Goal: Entertainment & Leisure: Browse casually

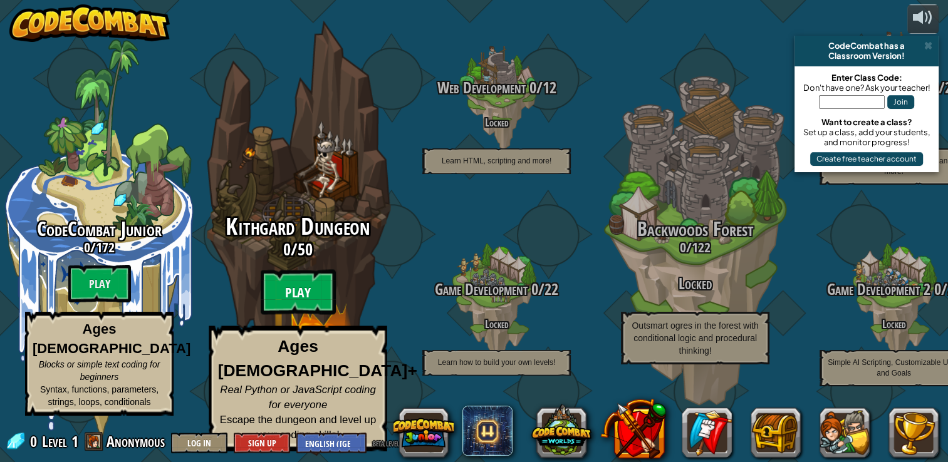
click at [302, 292] on btn "Play" at bounding box center [298, 292] width 75 height 45
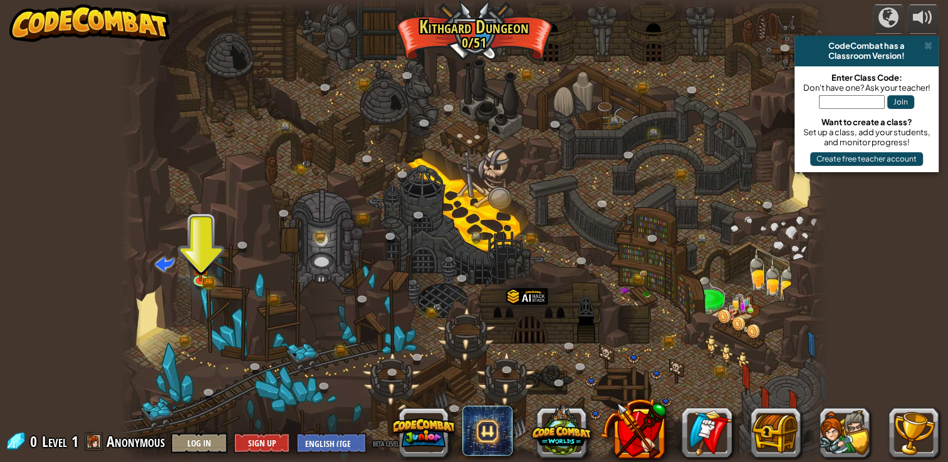
click at [201, 219] on div at bounding box center [473, 231] width 707 height 462
drag, startPoint x: 202, startPoint y: 224, endPoint x: 193, endPoint y: 256, distance: 32.5
click at [193, 256] on div "Twisted Canyon (Locked) Challenge: collect the most gold using all the programm…" at bounding box center [473, 231] width 707 height 462
click at [197, 266] on img at bounding box center [200, 260] width 11 height 11
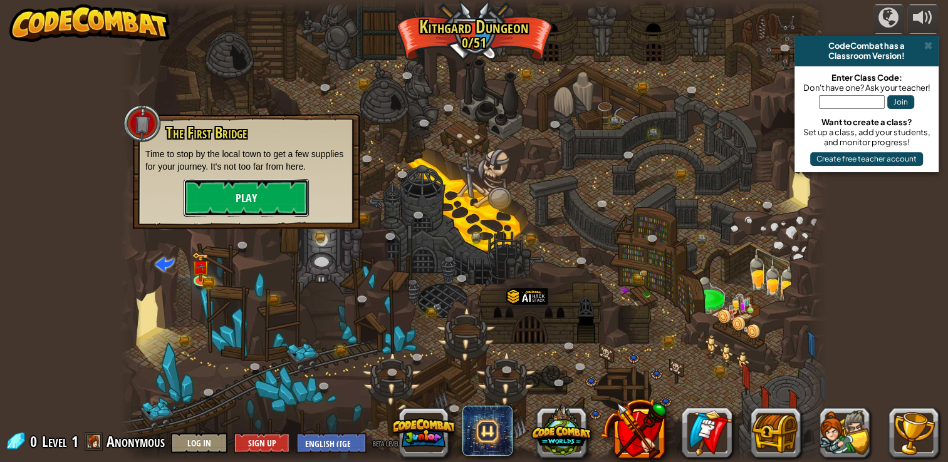
click at [233, 192] on button "Play" at bounding box center [246, 198] width 125 height 38
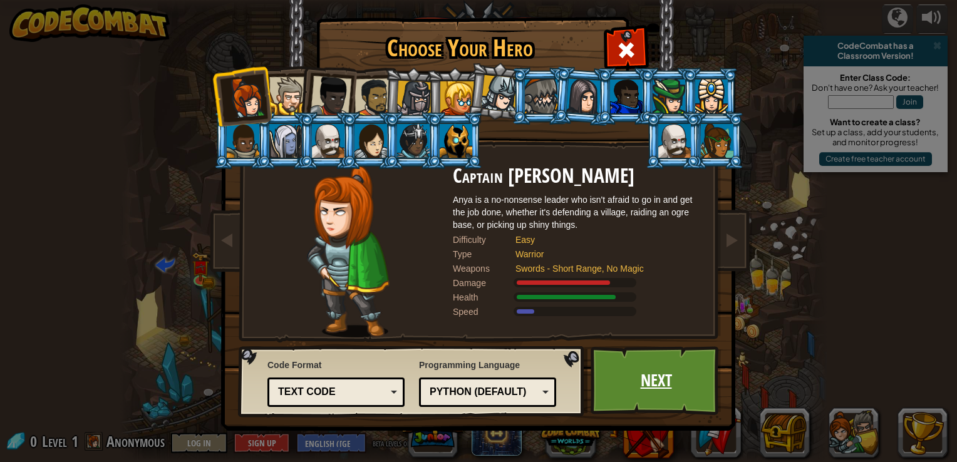
click at [638, 370] on link "Next" at bounding box center [656, 380] width 131 height 69
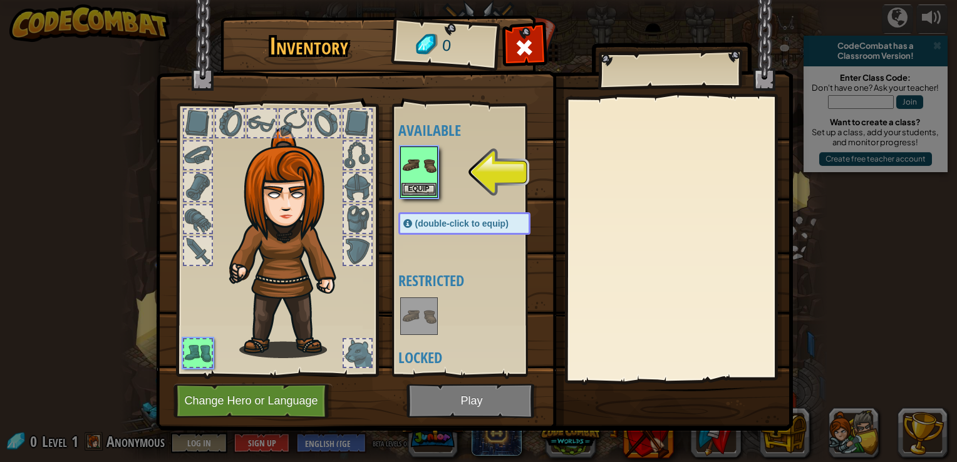
click at [421, 177] on img at bounding box center [418, 165] width 35 height 35
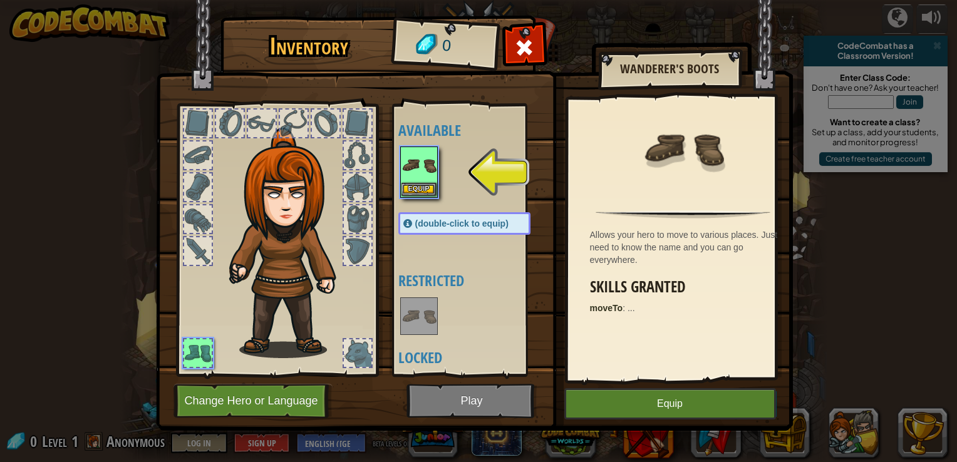
click at [421, 177] on img at bounding box center [418, 165] width 35 height 35
click at [421, 299] on img at bounding box center [418, 316] width 35 height 35
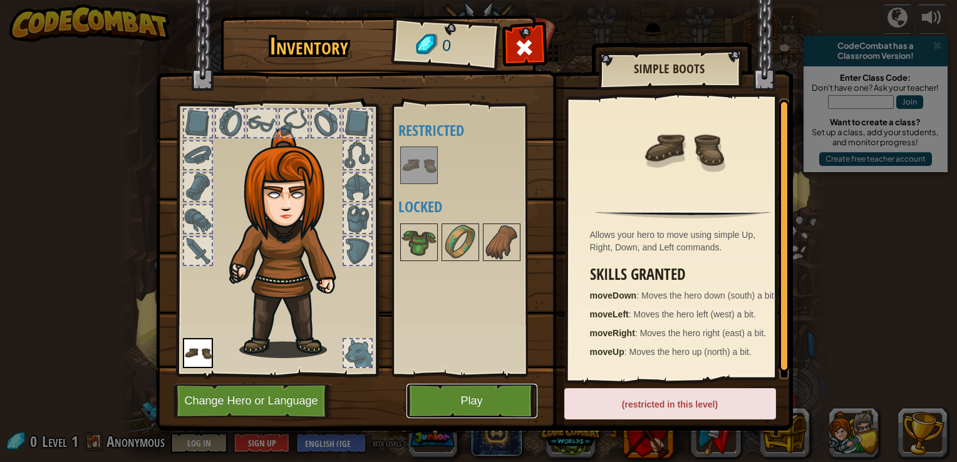
click at [483, 393] on button "Play" at bounding box center [471, 401] width 131 height 34
click at [483, 392] on button "Play" at bounding box center [471, 401] width 131 height 34
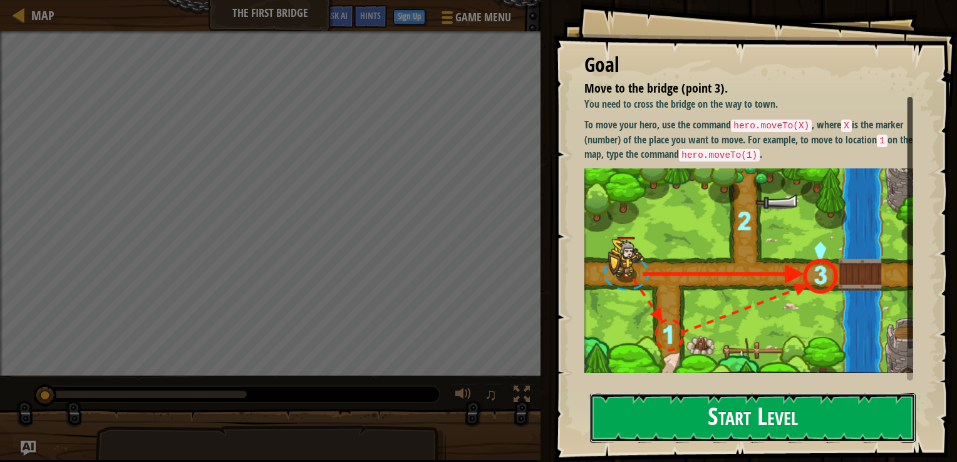
click at [673, 402] on button "Start Level" at bounding box center [753, 417] width 326 height 49
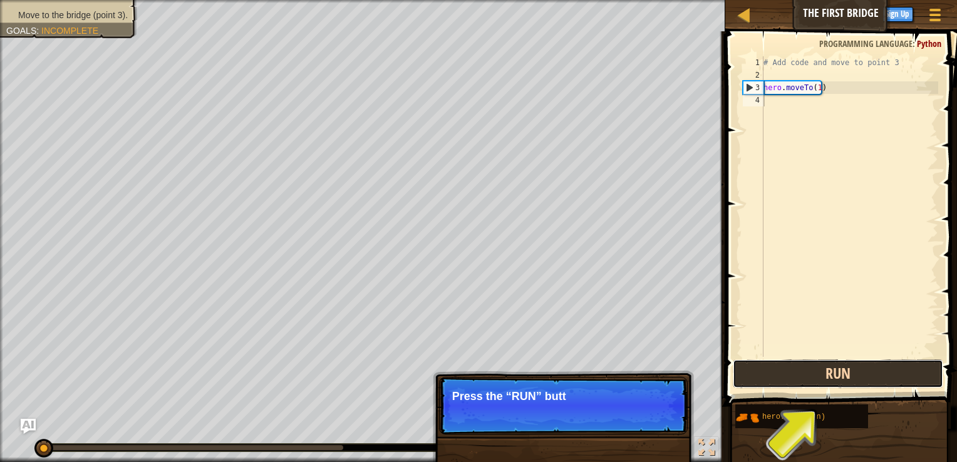
click at [855, 371] on button "Run" at bounding box center [838, 373] width 210 height 29
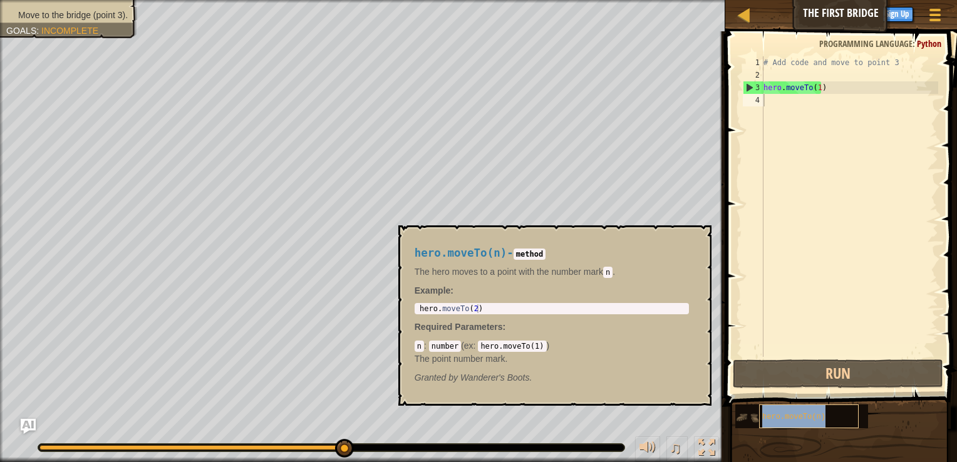
type textarea "hero.moveTo(n)"
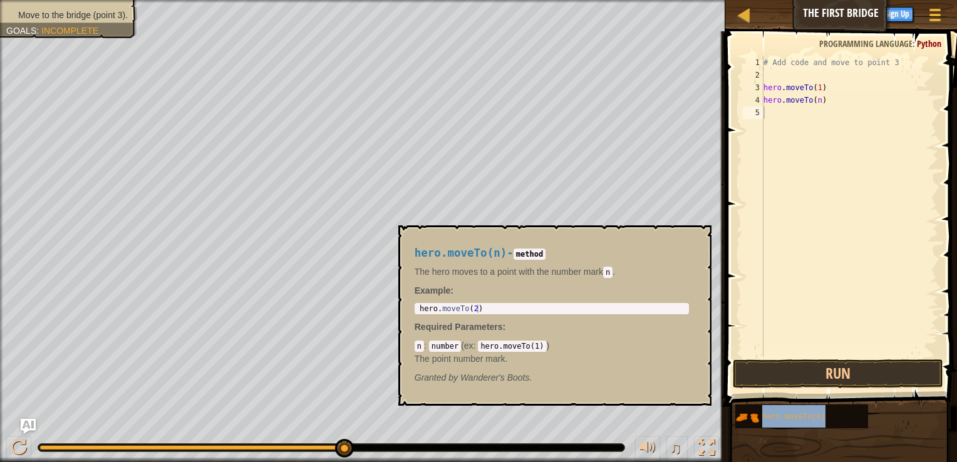
click at [774, 247] on div "# Add code and move to point 3 hero . moveTo ( 1 ) hero . moveTo ( n )" at bounding box center [849, 219] width 177 height 326
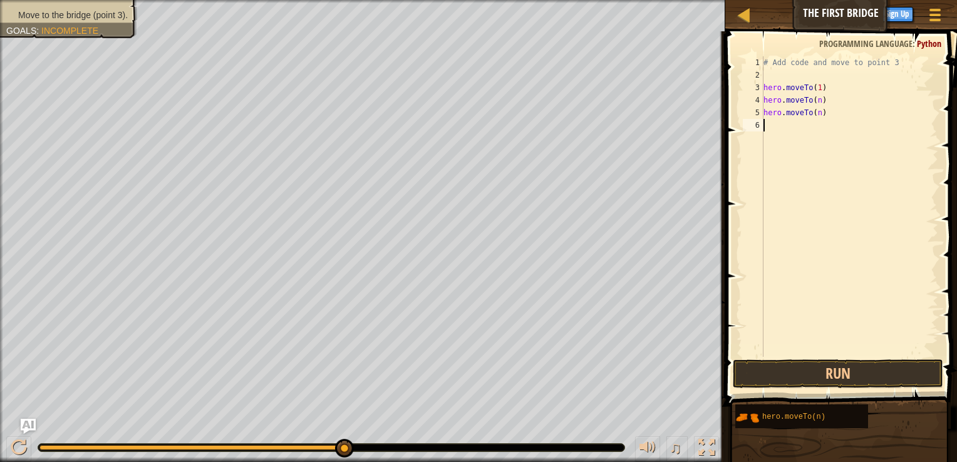
click at [817, 102] on div "# Add code and move to point 3 hero . moveTo ( 1 ) hero . moveTo ( n ) hero . m…" at bounding box center [849, 219] width 177 height 326
type textarea "hero.moveTo(3)"
click at [837, 232] on div "# Add code and move to point 3 hero . moveTo ( 1 ) hero . moveTo ( 3 ) hero . m…" at bounding box center [849, 219] width 177 height 326
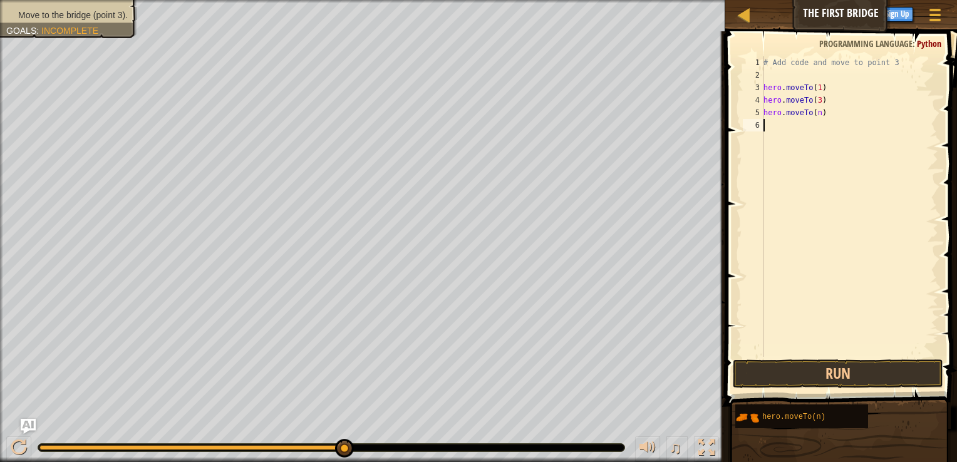
scroll to position [6, 0]
drag, startPoint x: 825, startPoint y: 114, endPoint x: 764, endPoint y: 120, distance: 61.7
click at [764, 120] on div "# Add code and move to point 3 hero . moveTo ( 1 ) hero . moveTo ( 3 ) hero . m…" at bounding box center [849, 219] width 177 height 326
drag, startPoint x: 773, startPoint y: 114, endPoint x: 834, endPoint y: 111, distance: 60.8
click at [834, 111] on div "# Add code and move to point 3 hero . moveTo ( 1 ) hero . moveTo ( 3 ) hero . m…" at bounding box center [849, 219] width 177 height 326
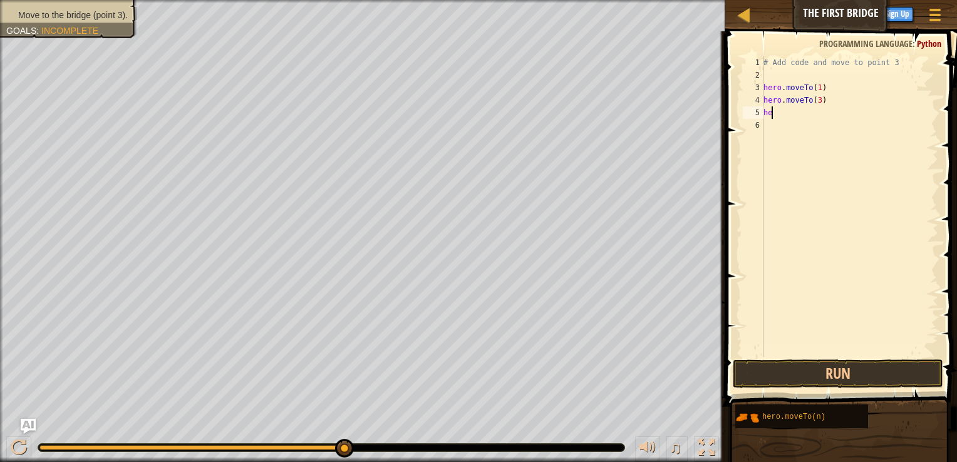
type textarea "h"
click at [812, 376] on button "Run" at bounding box center [838, 373] width 210 height 29
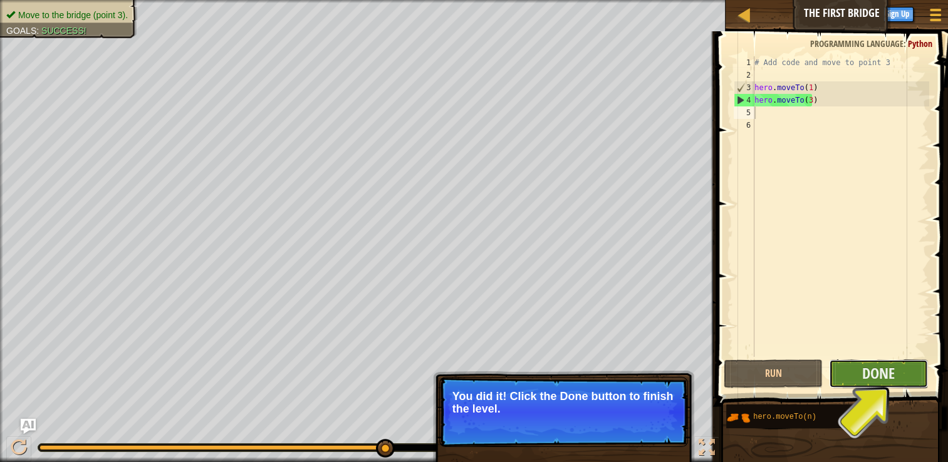
click at [909, 371] on button "Done" at bounding box center [878, 373] width 99 height 29
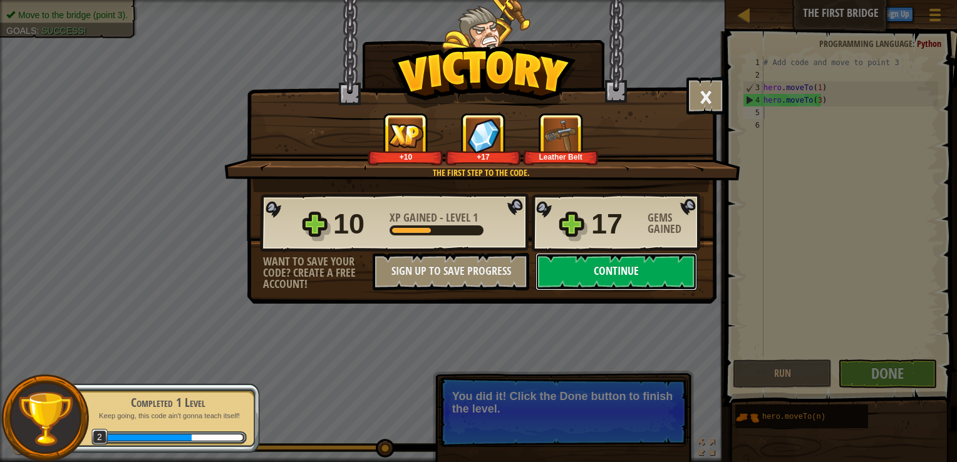
click at [652, 267] on button "Continue" at bounding box center [616, 272] width 162 height 38
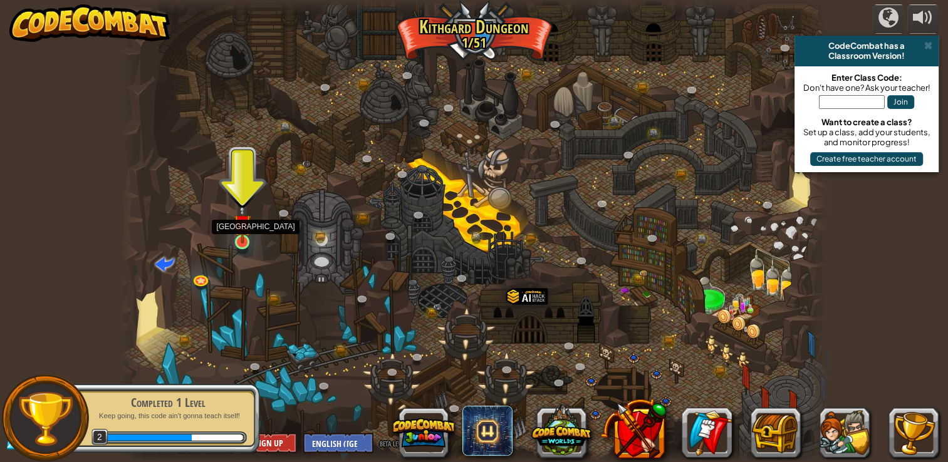
click at [240, 241] on img at bounding box center [243, 223] width 18 height 41
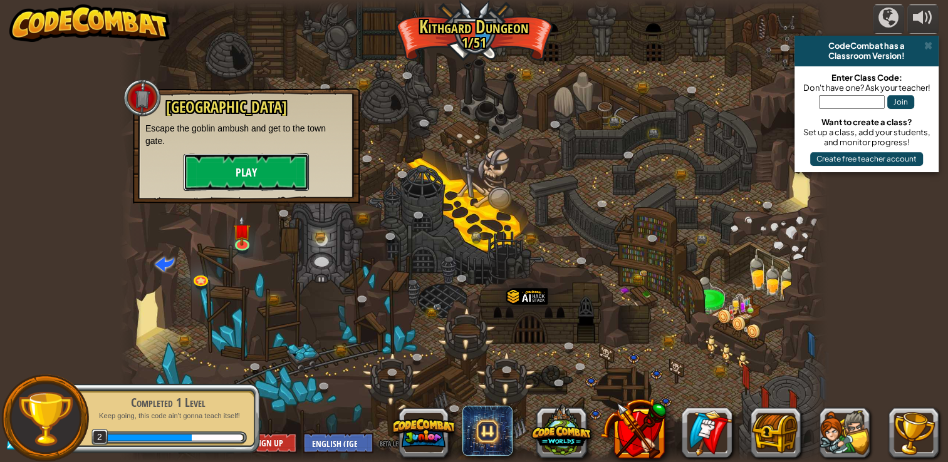
click at [239, 167] on button "Play" at bounding box center [246, 172] width 125 height 38
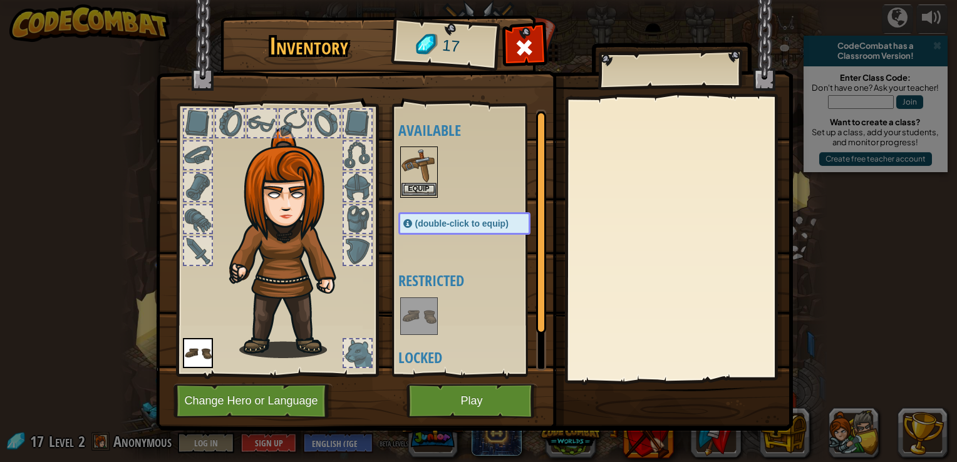
click at [421, 167] on img at bounding box center [418, 165] width 35 height 35
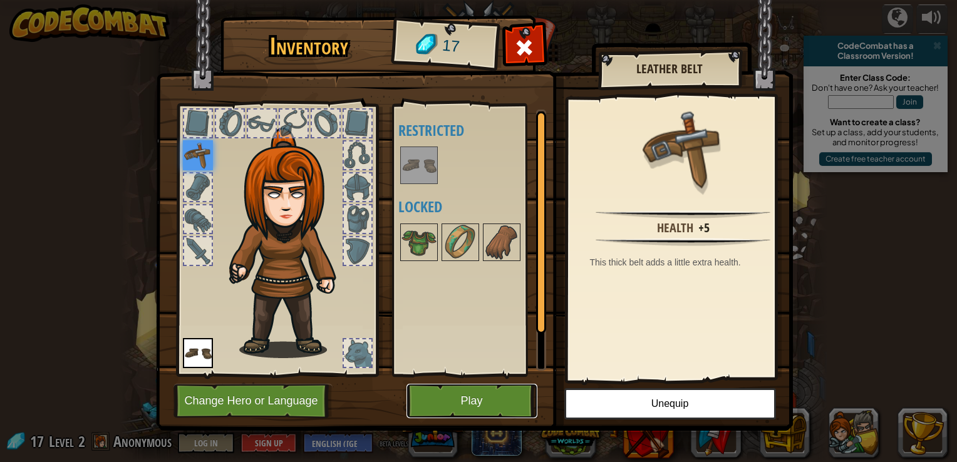
click at [454, 396] on button "Play" at bounding box center [471, 401] width 131 height 34
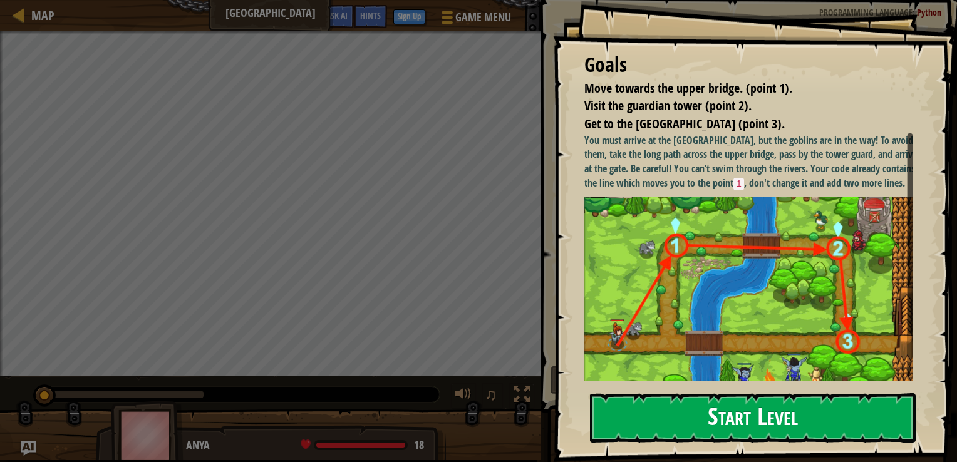
click at [696, 408] on button "Start Level" at bounding box center [753, 417] width 326 height 49
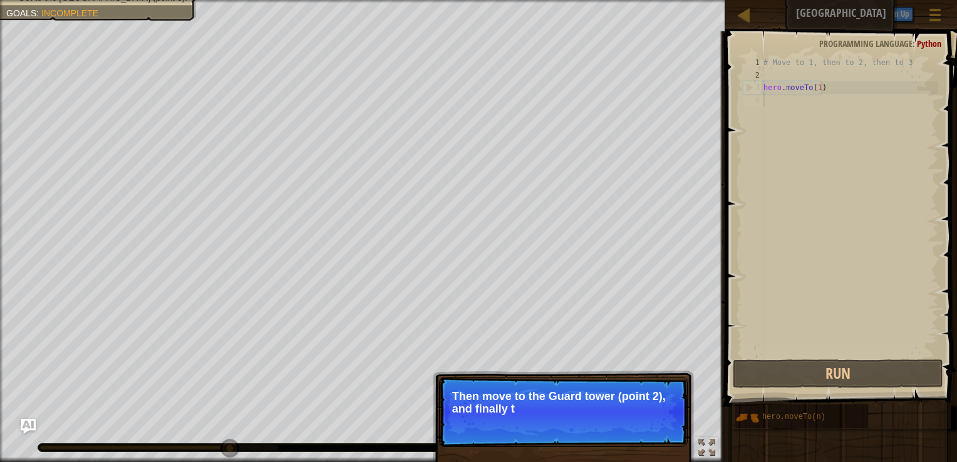
type textarea "hero.moveTo(1)"
drag, startPoint x: 827, startPoint y: 91, endPoint x: 765, endPoint y: 89, distance: 62.1
click at [765, 89] on div "# Move to 1, then to 2, then to 3 hero . moveTo ( 1 )" at bounding box center [849, 219] width 177 height 326
click at [768, 106] on div "# Move to 1, then to 2, then to 3 hero . moveTo ( 1 )" at bounding box center [849, 219] width 177 height 326
click at [769, 100] on div "# Move to 1, then to 2, then to 3 hero . moveTo ( 1 )" at bounding box center [849, 219] width 177 height 326
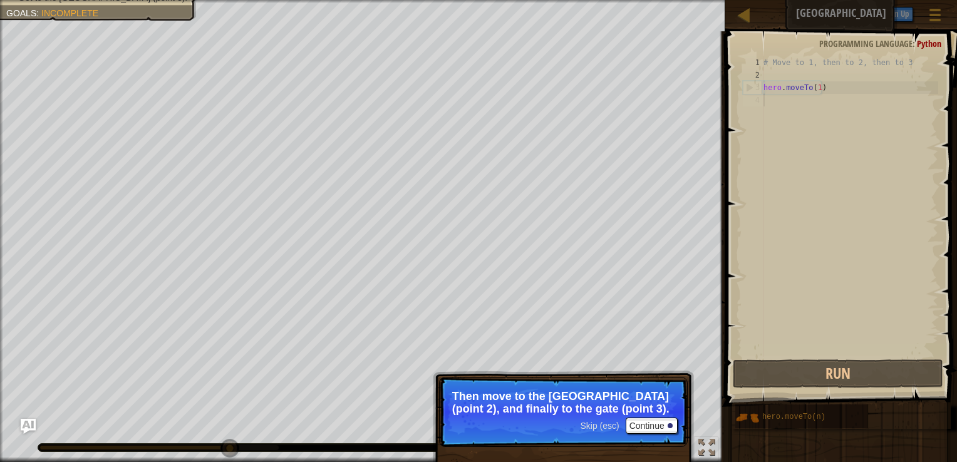
click at [774, 98] on div "# Move to 1, then to 2, then to 3 hero . moveTo ( 1 )" at bounding box center [849, 219] width 177 height 326
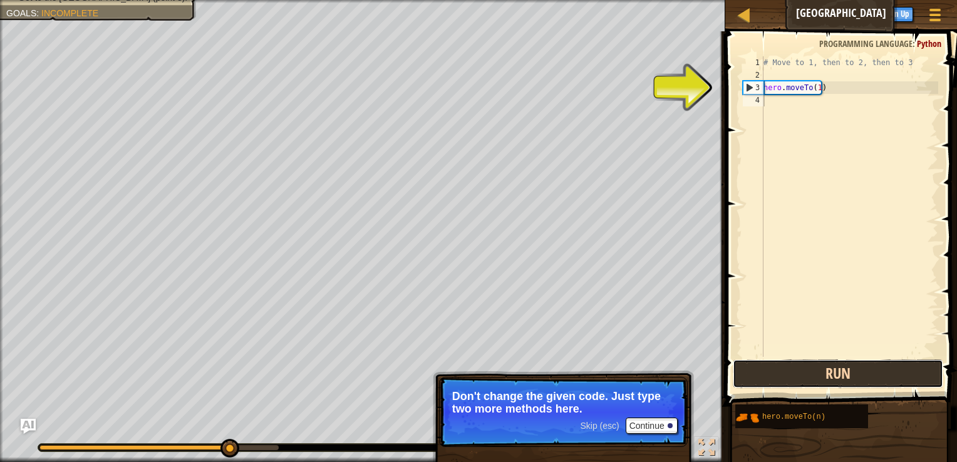
click at [785, 377] on button "Run" at bounding box center [838, 373] width 210 height 29
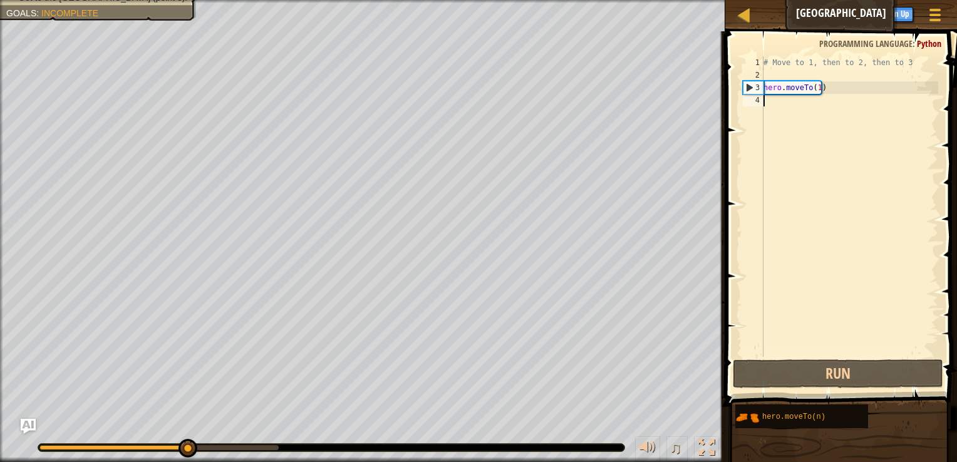
scroll to position [6, 0]
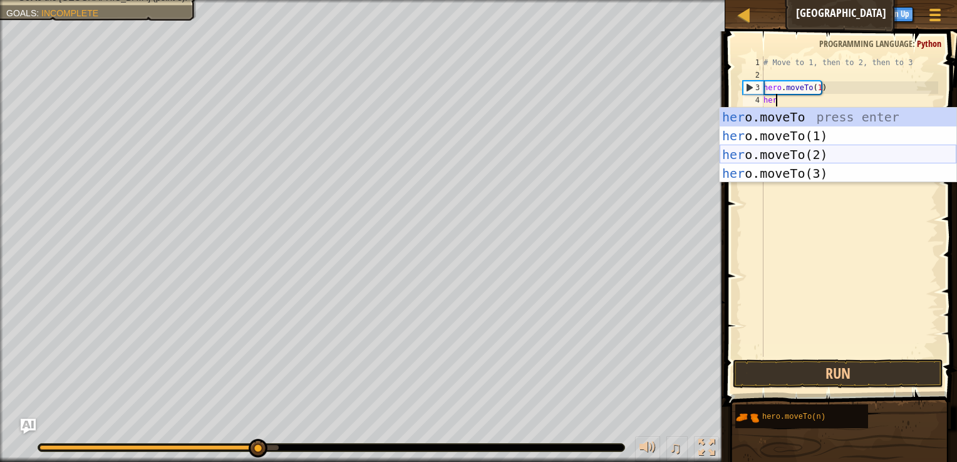
click at [783, 150] on div "her o.moveTo press enter her o.moveTo(1) press enter her o.moveTo(2) press ente…" at bounding box center [838, 164] width 237 height 113
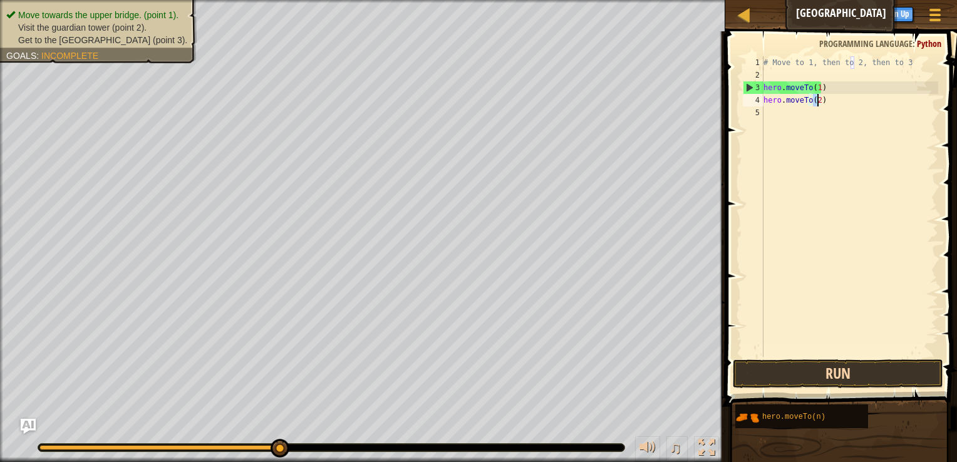
type textarea "hero.moveTo(2)"
click at [846, 373] on button "Run" at bounding box center [838, 373] width 210 height 29
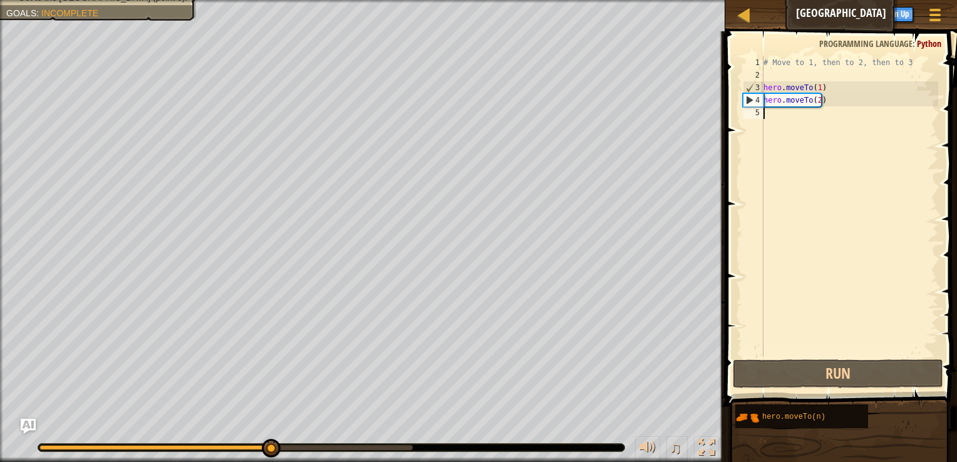
click at [809, 128] on div "# Move to 1, then to 2, then to 3 hero . moveTo ( 1 ) hero . moveTo ( 2 )" at bounding box center [849, 219] width 177 height 326
click at [775, 109] on div "# Move to 1, then to 2, then to 3 hero . moveTo ( 1 ) hero . moveTo ( 2 )" at bounding box center [849, 219] width 177 height 326
click at [813, 90] on div "# Move to 1, then to 2, then to 3 hero . moveTo ( 1 ) hero . moveTo ( 2 )" at bounding box center [849, 219] width 177 height 326
type textarea "hero.moveTo(1)"
click at [781, 112] on div "# Move to 1, then to 2, then to 3 hero . moveTo ( 1 ) hero . moveTo ( 2 )" at bounding box center [849, 219] width 177 height 326
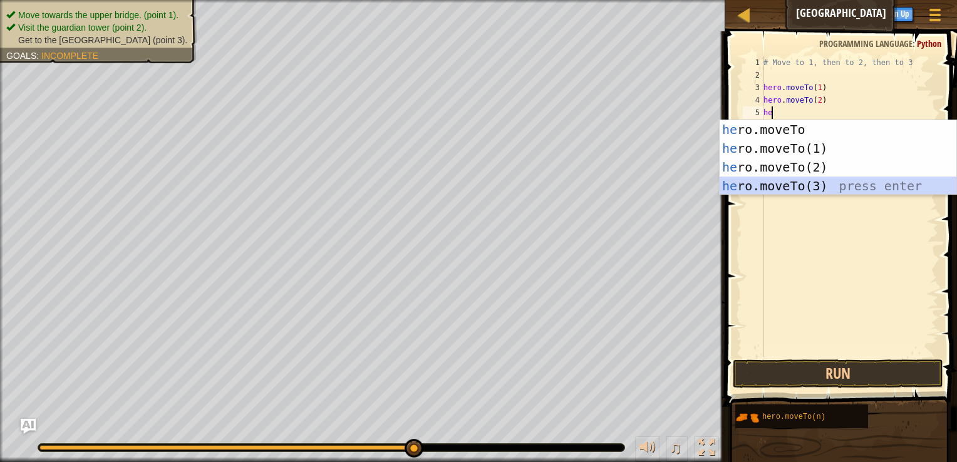
click at [775, 184] on div "he ro.moveTo press enter he ro.moveTo(1) press enter he ro.moveTo(2) press ente…" at bounding box center [838, 176] width 237 height 113
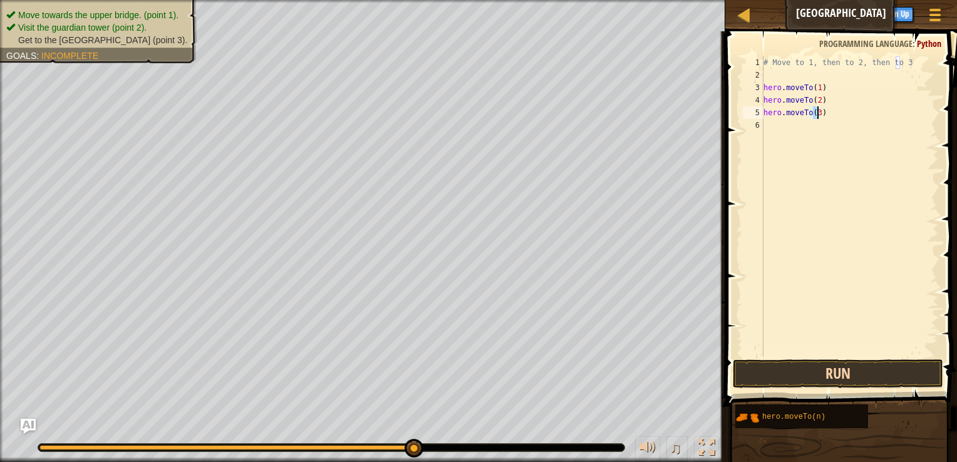
type textarea "hero.moveTo(3)"
click at [799, 370] on button "Run" at bounding box center [838, 373] width 210 height 29
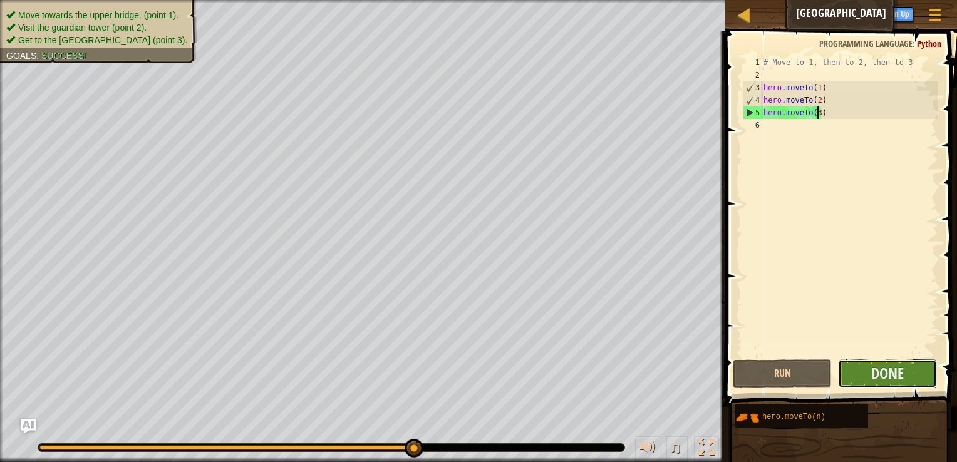
click at [867, 367] on button "Done" at bounding box center [887, 373] width 99 height 29
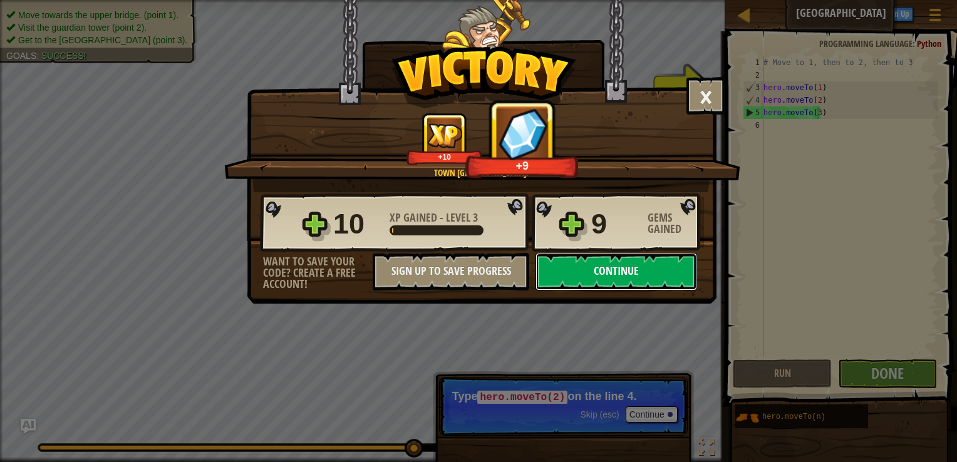
click at [641, 272] on button "Continue" at bounding box center [616, 272] width 162 height 38
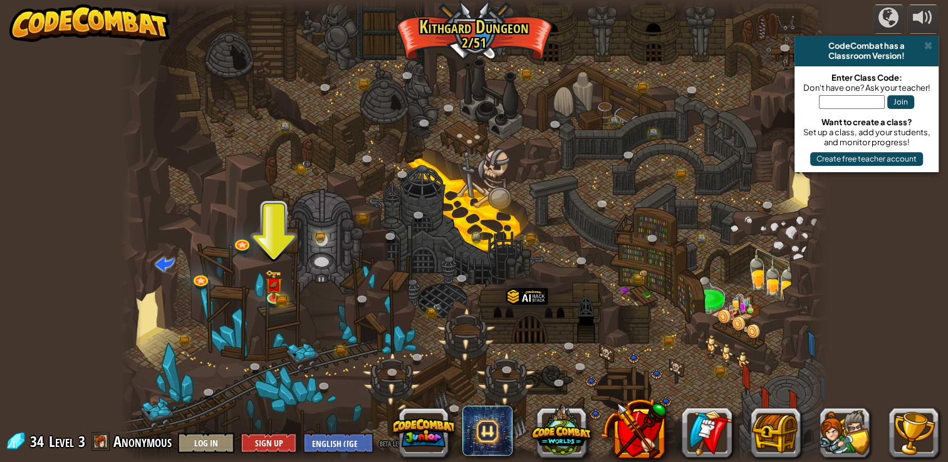
click at [283, 258] on div at bounding box center [473, 231] width 707 height 462
click at [267, 286] on img at bounding box center [274, 277] width 18 height 39
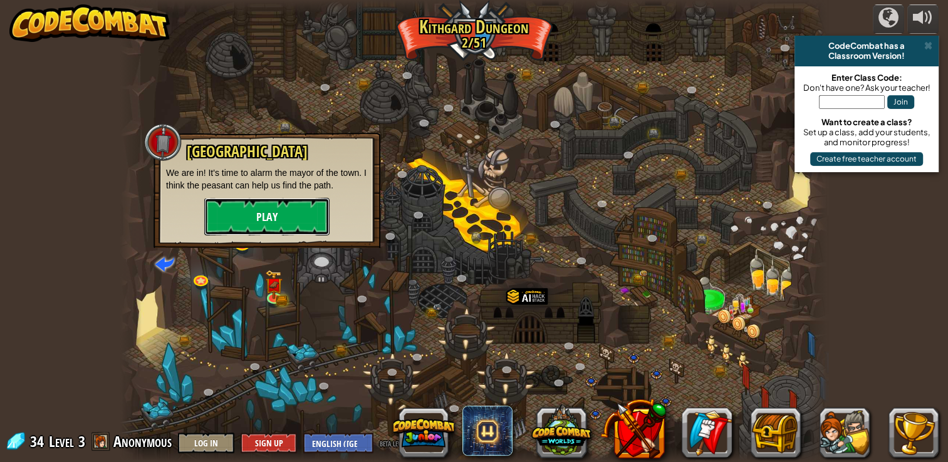
click at [287, 210] on button "Play" at bounding box center [266, 217] width 125 height 38
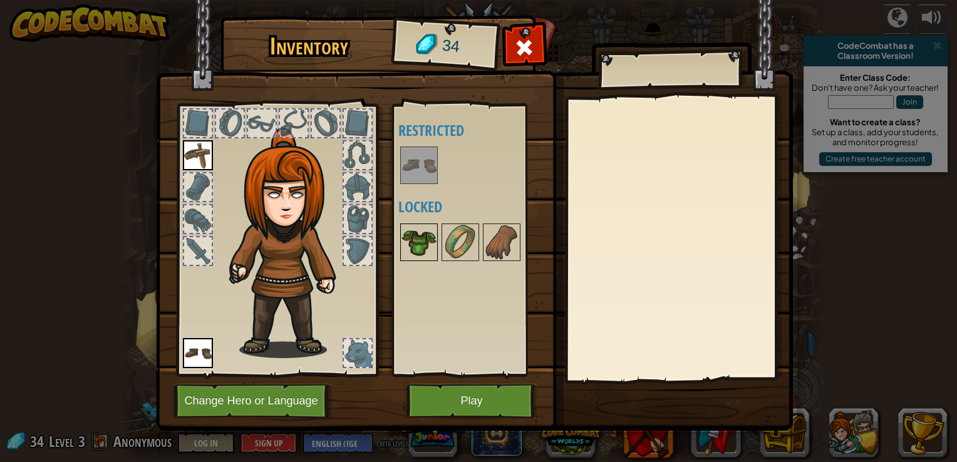
click at [425, 239] on img at bounding box center [418, 242] width 35 height 35
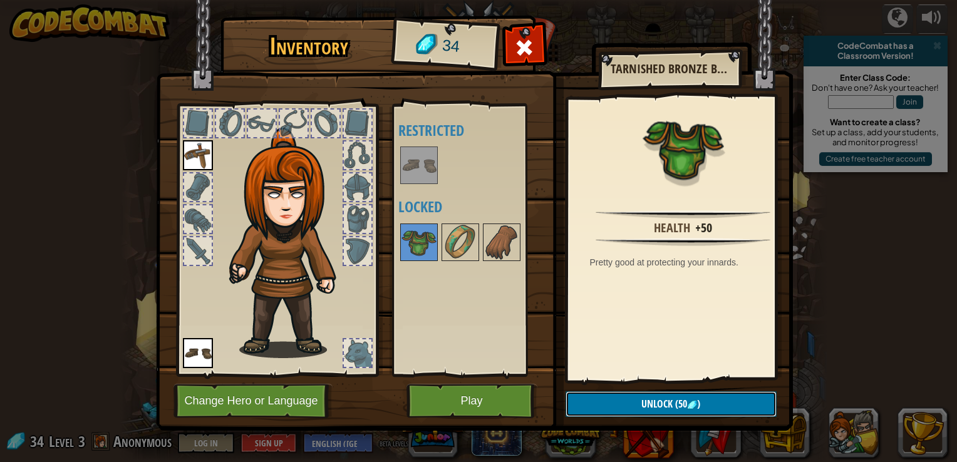
click at [664, 403] on span "Unlock" at bounding box center [656, 404] width 31 height 14
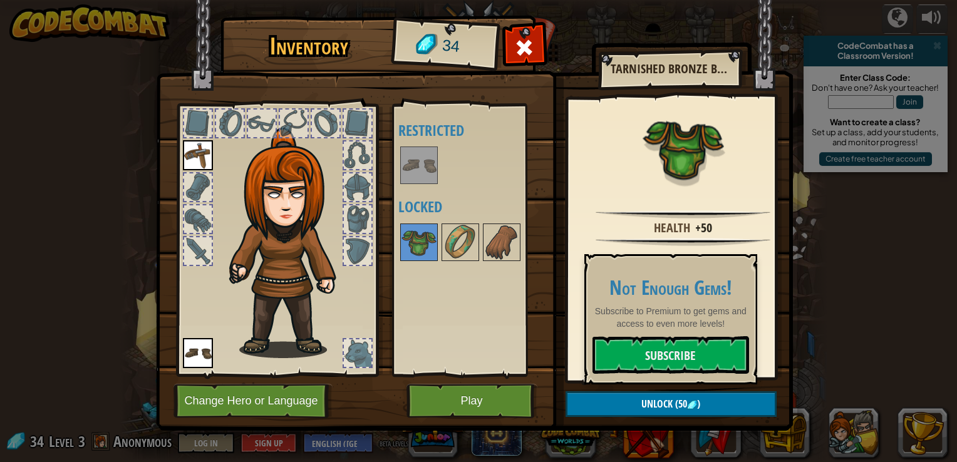
click at [507, 307] on div "Available Equip (double-click to equip) Restricted Locked" at bounding box center [476, 240] width 157 height 261
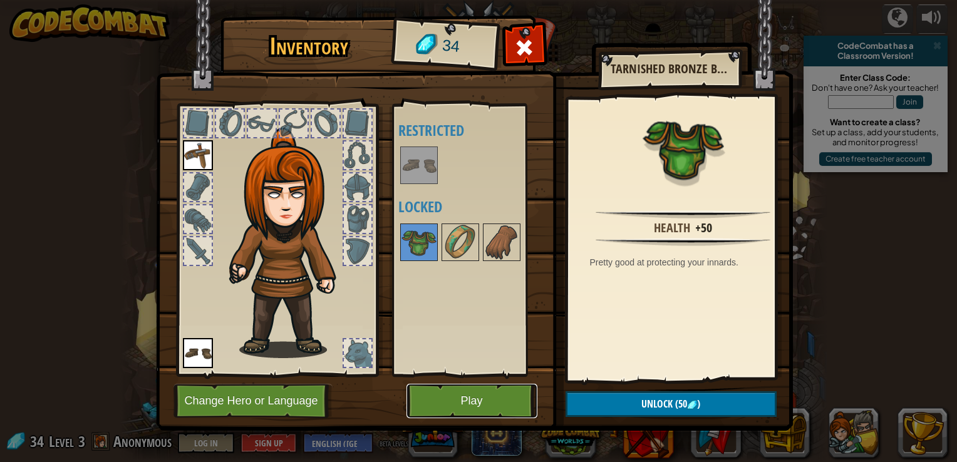
click at [466, 400] on button "Play" at bounding box center [471, 401] width 131 height 34
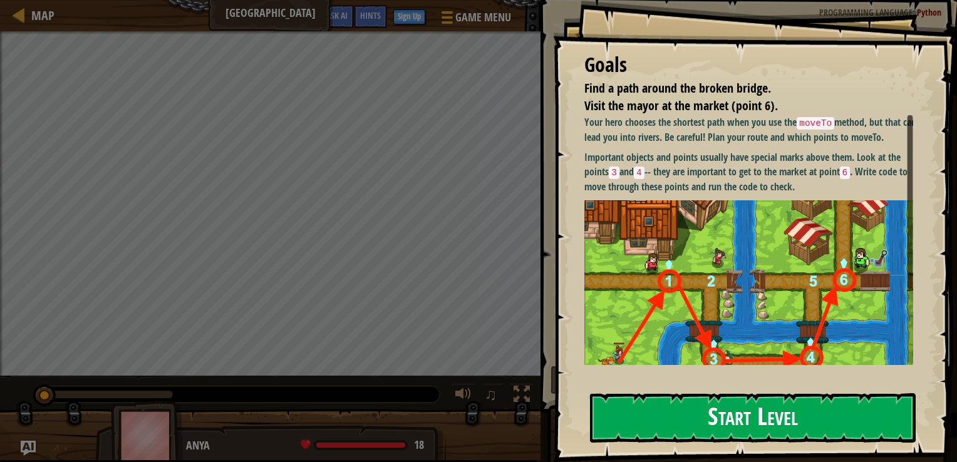
click at [711, 417] on button "Start Level" at bounding box center [753, 417] width 326 height 49
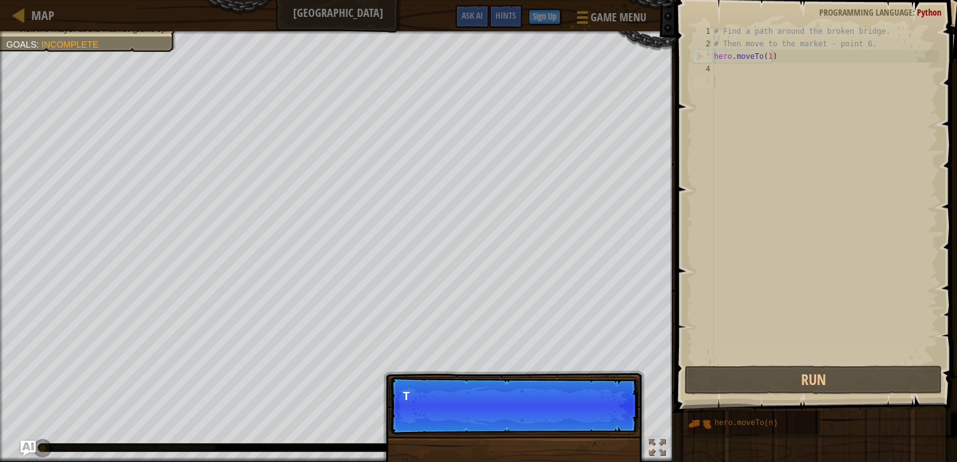
click at [611, 437] on div "Skip (esc) Continue T" at bounding box center [513, 469] width 261 height 185
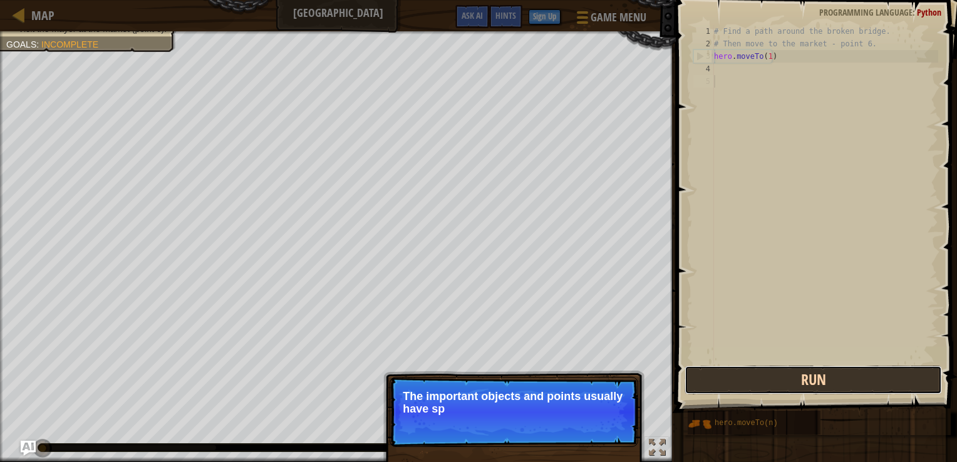
click at [768, 377] on button "Run" at bounding box center [814, 380] width 258 height 29
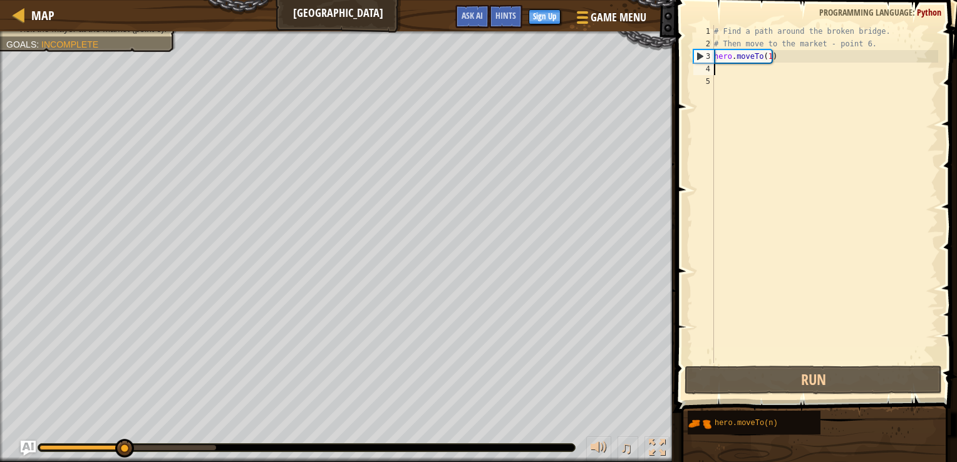
click at [718, 70] on div "# Find a path around the broken bridge. # Then move to the market - point 6. he…" at bounding box center [824, 206] width 227 height 363
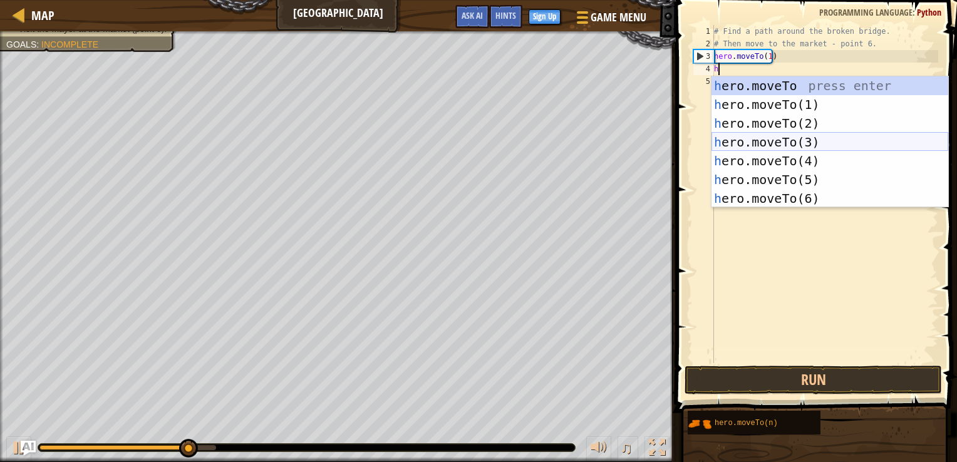
click at [754, 137] on div "h ero.moveTo press enter h ero.moveTo(1) press enter h ero.moveTo(2) press ente…" at bounding box center [829, 160] width 237 height 169
type textarea "hero.moveTo(3)"
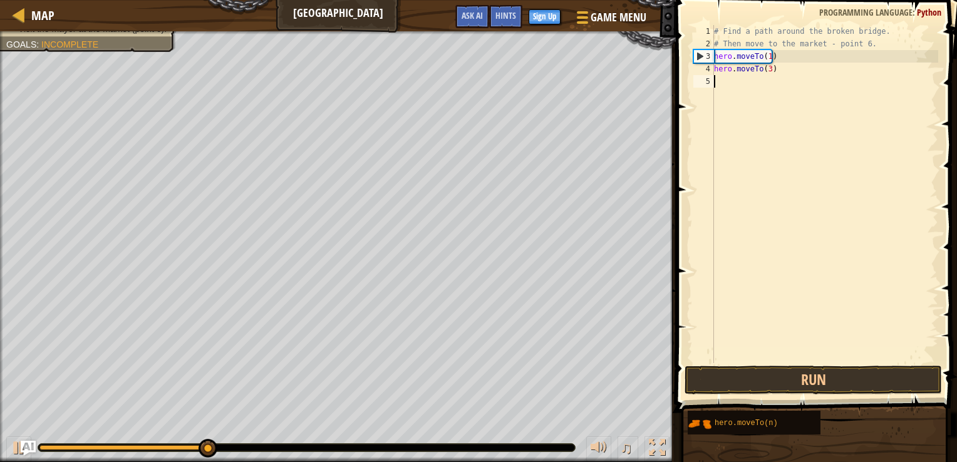
click at [720, 86] on div "# Find a path around the broken bridge. # Then move to the market - point 6. he…" at bounding box center [824, 206] width 227 height 363
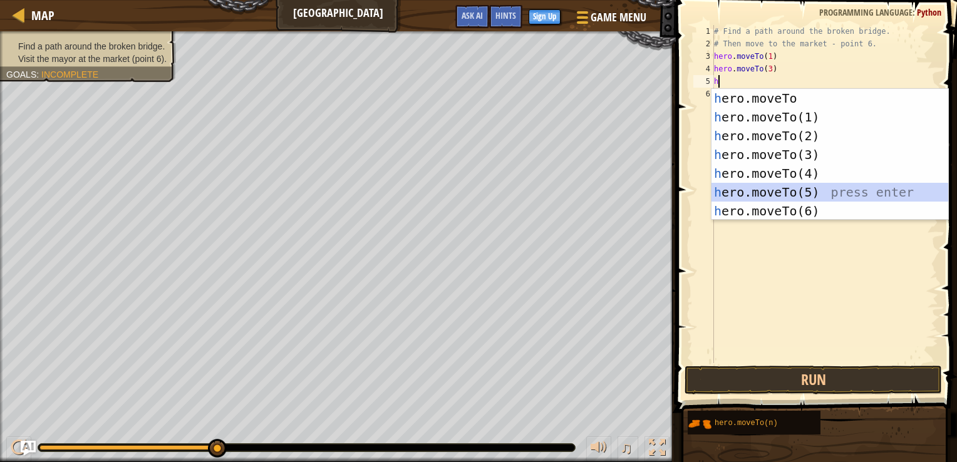
click at [765, 187] on div "h ero.moveTo press enter h ero.moveTo(1) press enter h ero.moveTo(2) press ente…" at bounding box center [829, 173] width 237 height 169
type textarea "hero.moveTo(5)"
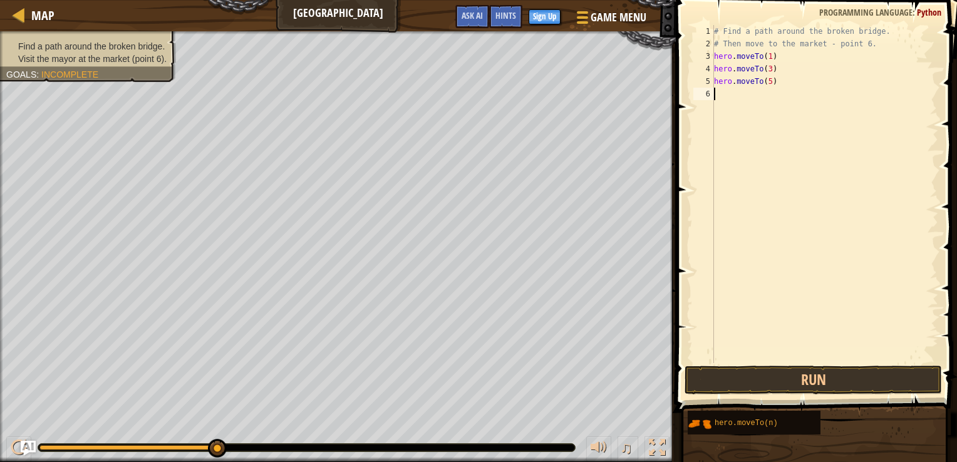
click at [716, 96] on div "# Find a path around the broken bridge. # Then move to the market - point 6. he…" at bounding box center [824, 206] width 227 height 363
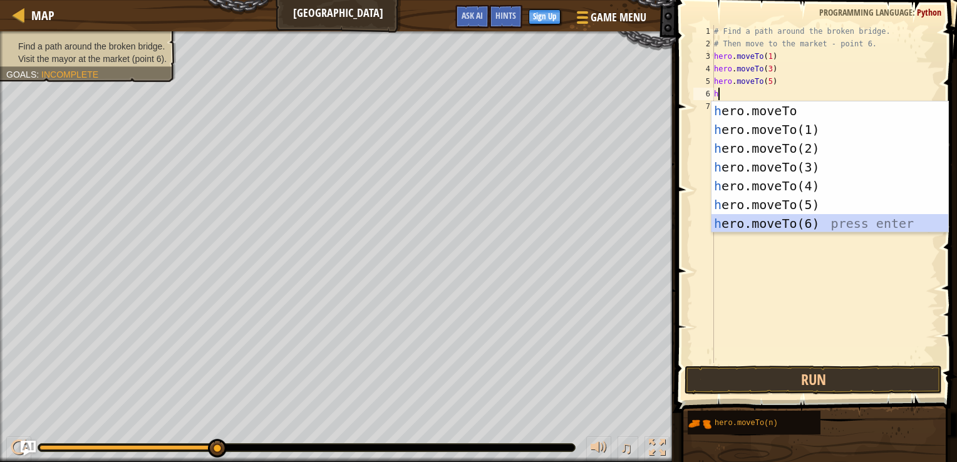
click at [755, 218] on div "h ero.moveTo press enter h ero.moveTo(1) press enter h ero.moveTo(2) press ente…" at bounding box center [829, 185] width 237 height 169
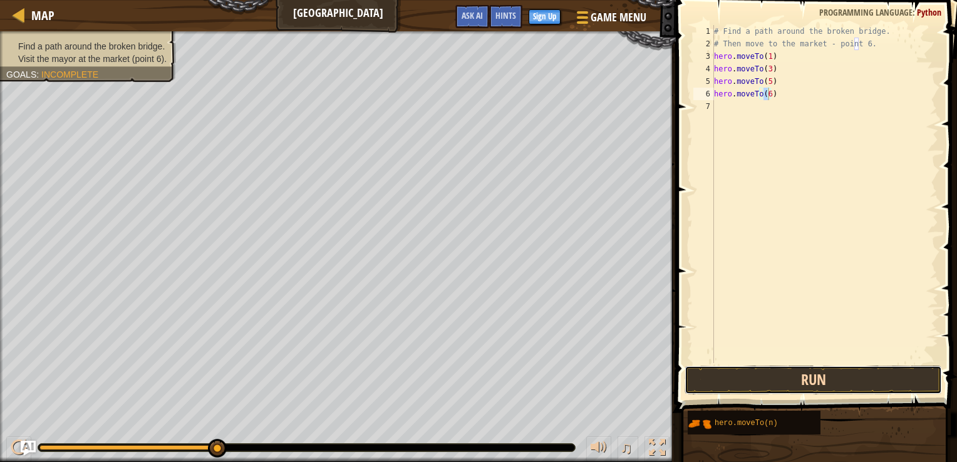
click at [787, 381] on button "Run" at bounding box center [814, 380] width 258 height 29
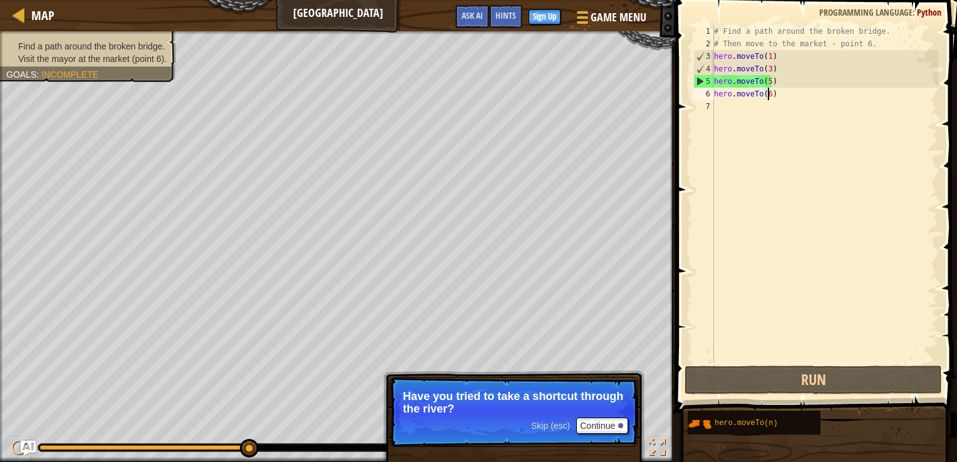
click at [773, 76] on div "# Find a path around the broken bridge. # Then move to the market - point 6. he…" at bounding box center [824, 206] width 227 height 363
click at [729, 78] on div "# Find a path around the broken bridge. # Then move to the market - point 6. he…" at bounding box center [824, 206] width 227 height 363
click at [767, 81] on div "# Find a path around the broken bridge. # Then move to the market - point 6. he…" at bounding box center [824, 206] width 227 height 363
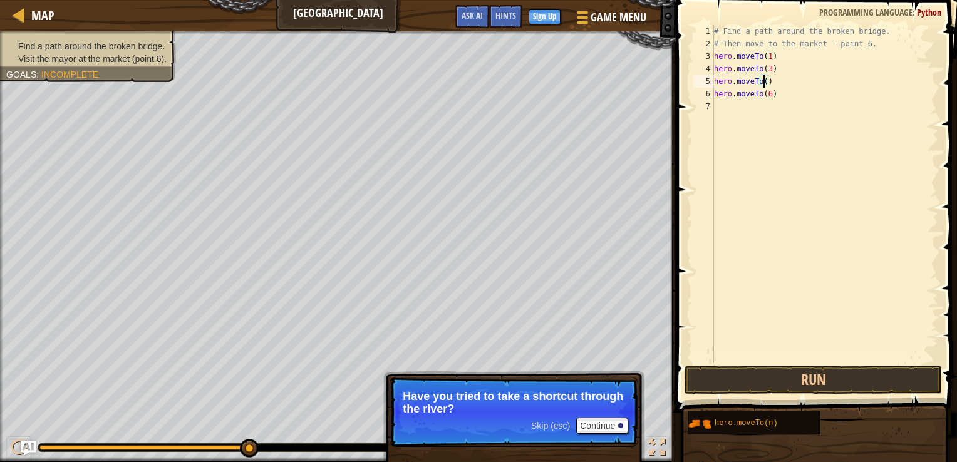
type textarea "hero.moveTo(4)"
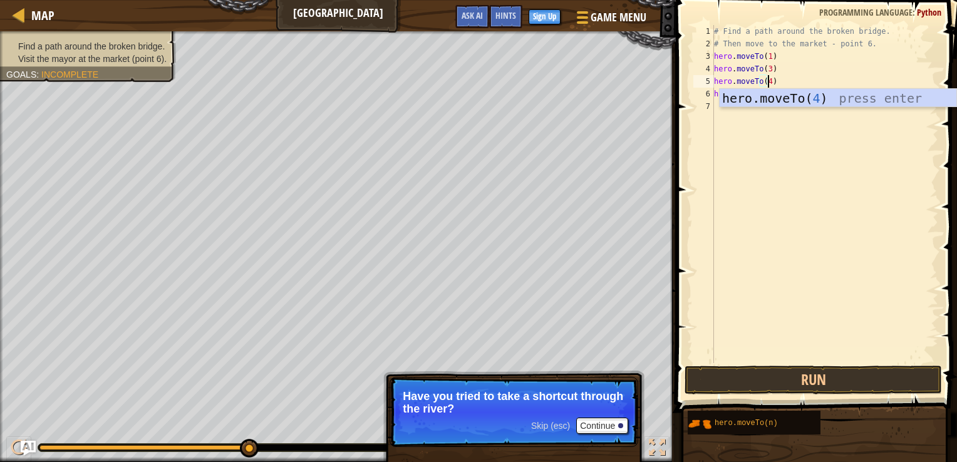
scroll to position [6, 4]
click at [802, 147] on div "# Find a path around the broken bridge. # Then move to the market - point 6. he…" at bounding box center [824, 206] width 227 height 363
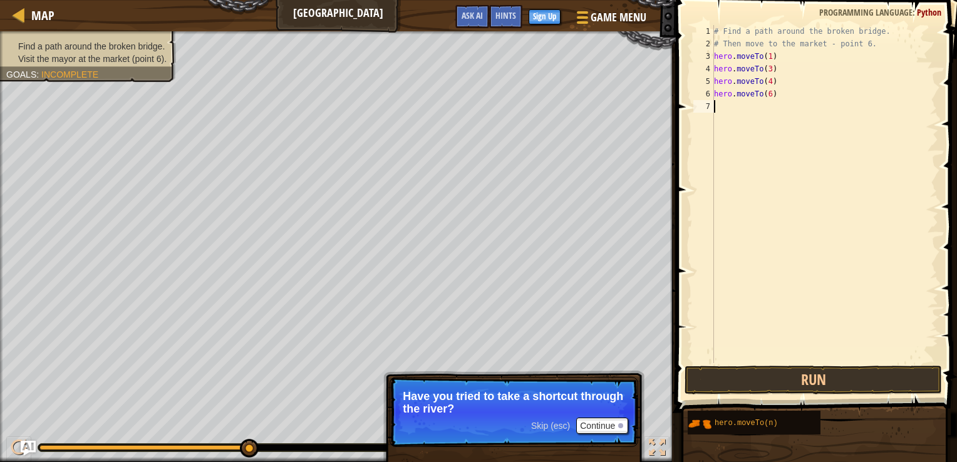
scroll to position [6, 0]
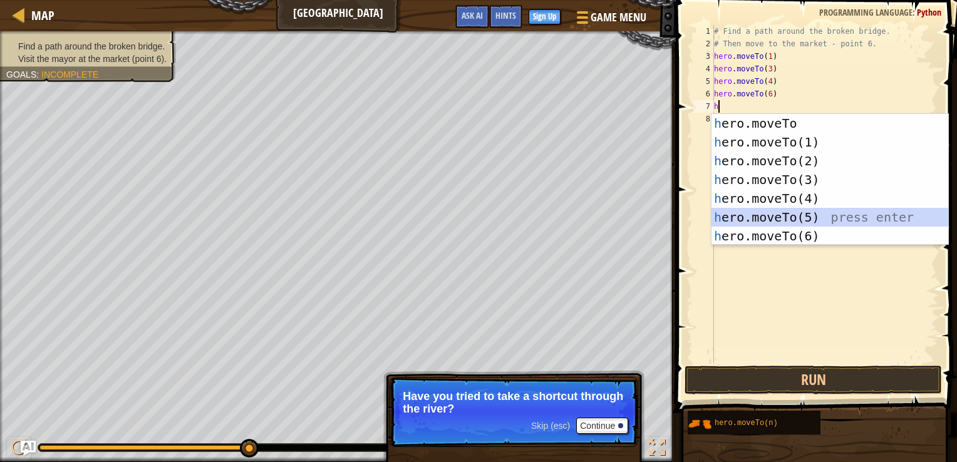
click at [778, 212] on div "h ero.moveTo press enter h ero.moveTo(1) press enter h ero.moveTo(2) press ente…" at bounding box center [829, 198] width 237 height 169
type textarea "hero.moveTo(5)"
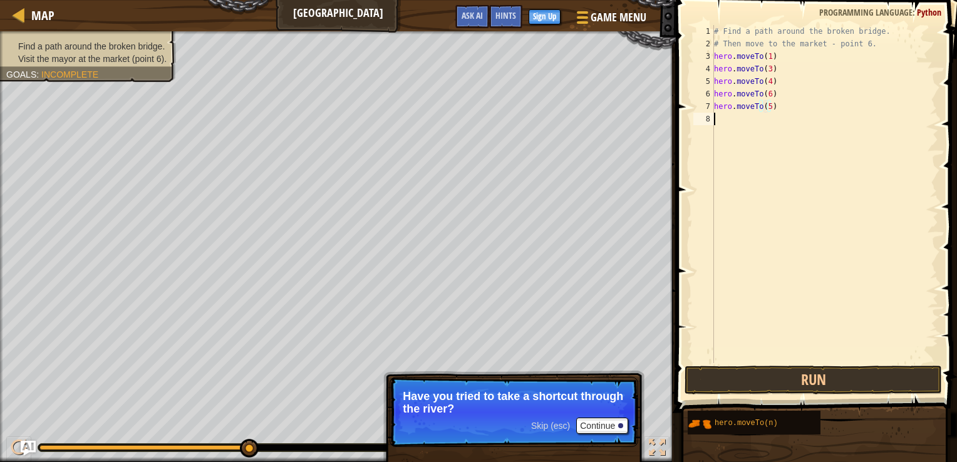
click at [752, 120] on div "# Find a path around the broken bridge. # Then move to the market - point 6. he…" at bounding box center [824, 206] width 227 height 363
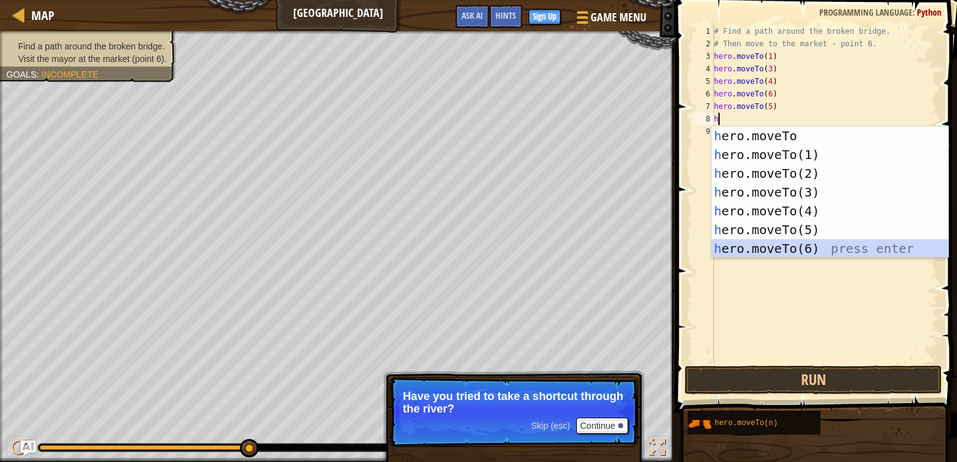
click at [752, 249] on div "h ero.moveTo press enter h ero.moveTo(1) press enter h ero.moveTo(2) press ente…" at bounding box center [829, 211] width 237 height 169
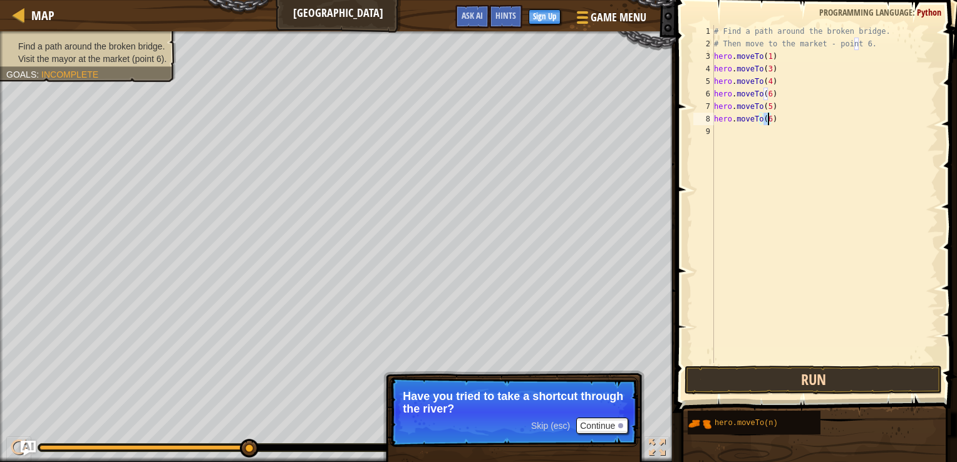
type textarea "hero.moveTo(6)"
click at [768, 374] on button "Run" at bounding box center [814, 380] width 258 height 29
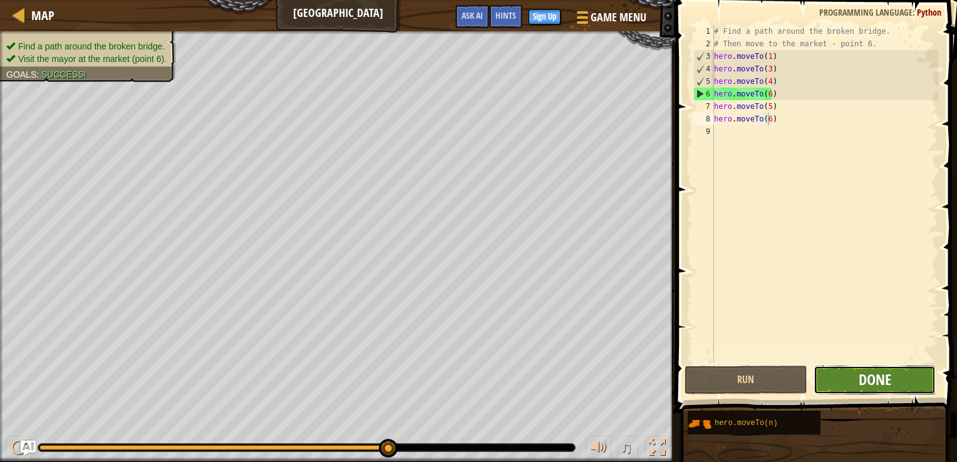
click at [880, 380] on span "Done" at bounding box center [875, 380] width 33 height 20
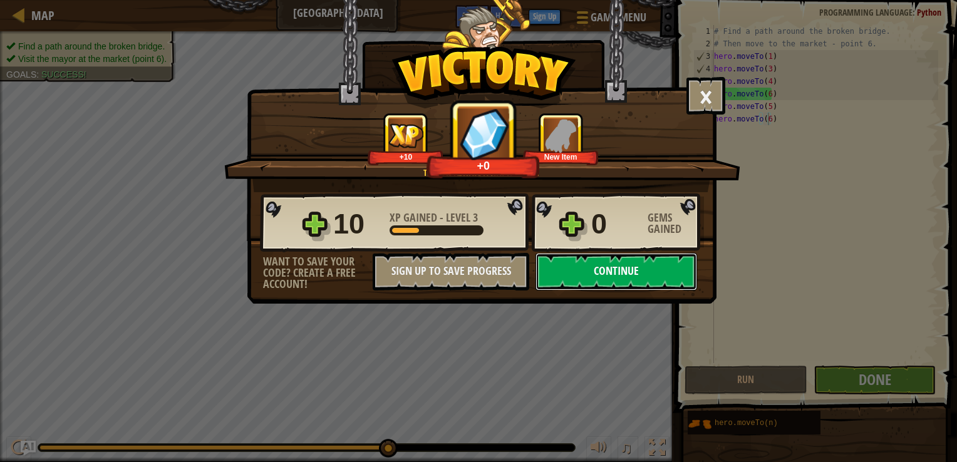
click at [641, 274] on button "Continue" at bounding box center [616, 272] width 162 height 38
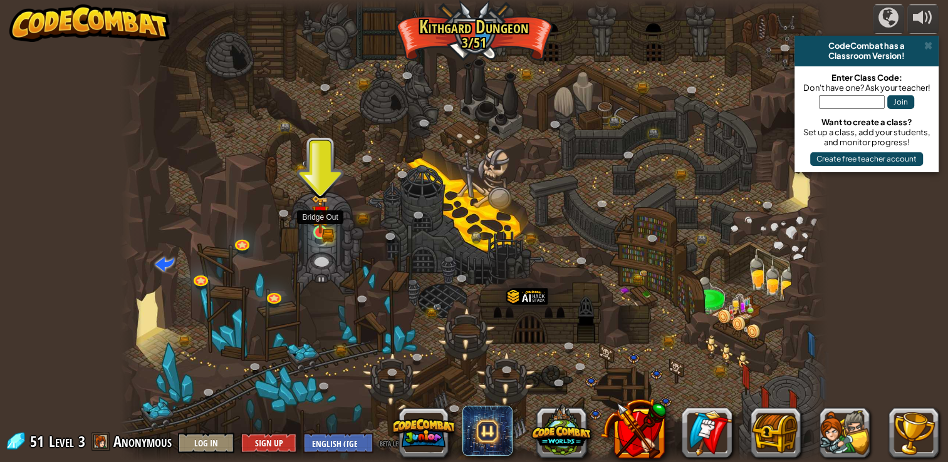
click at [318, 219] on img at bounding box center [320, 214] width 11 height 11
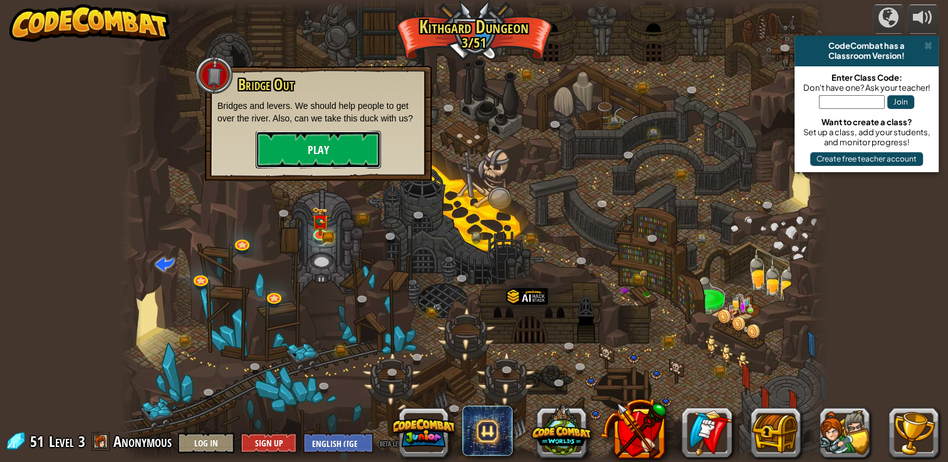
click at [329, 151] on button "Play" at bounding box center [318, 150] width 125 height 38
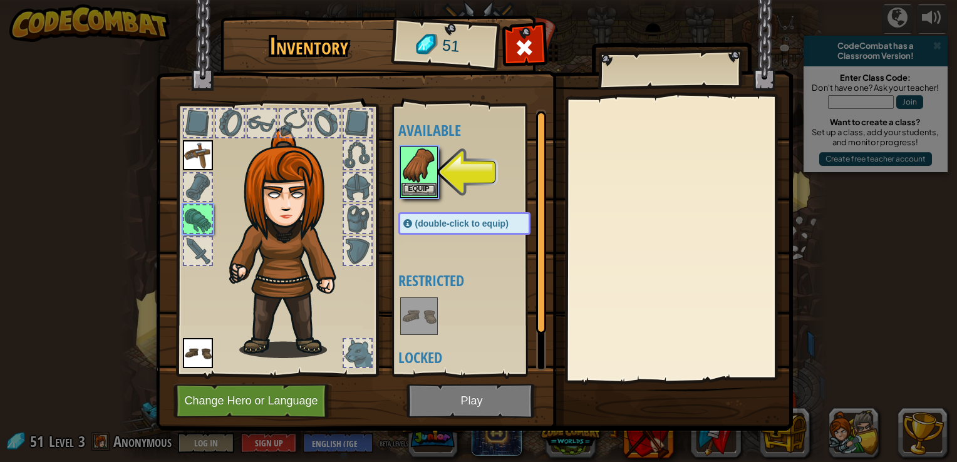
click at [413, 168] on img at bounding box center [418, 165] width 35 height 35
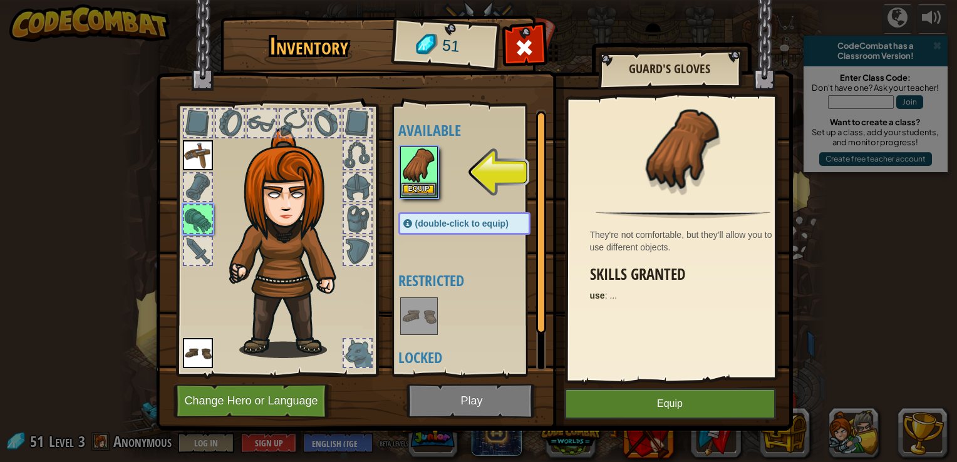
click at [413, 168] on img at bounding box center [418, 165] width 35 height 35
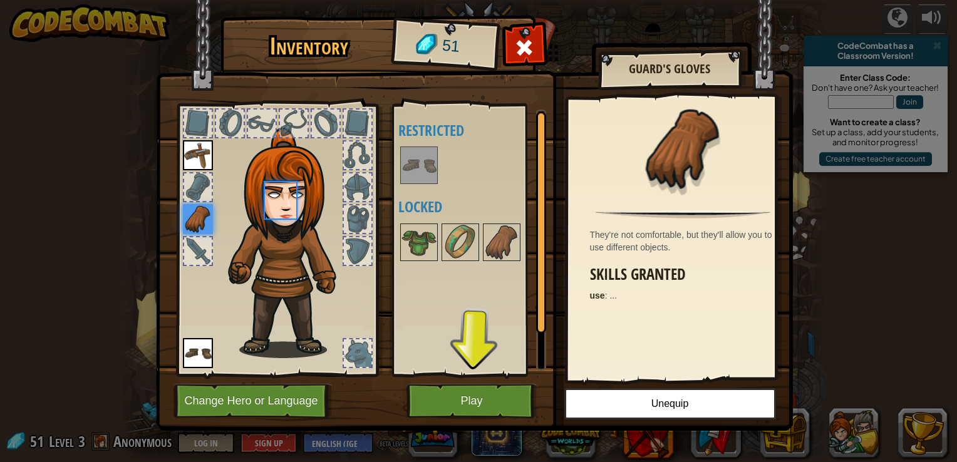
click at [413, 168] on img at bounding box center [418, 165] width 35 height 35
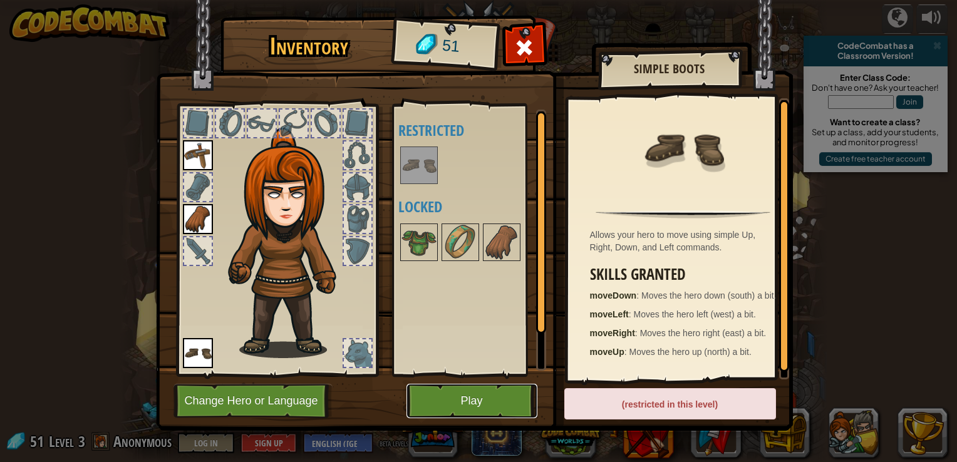
click at [461, 399] on button "Play" at bounding box center [471, 401] width 131 height 34
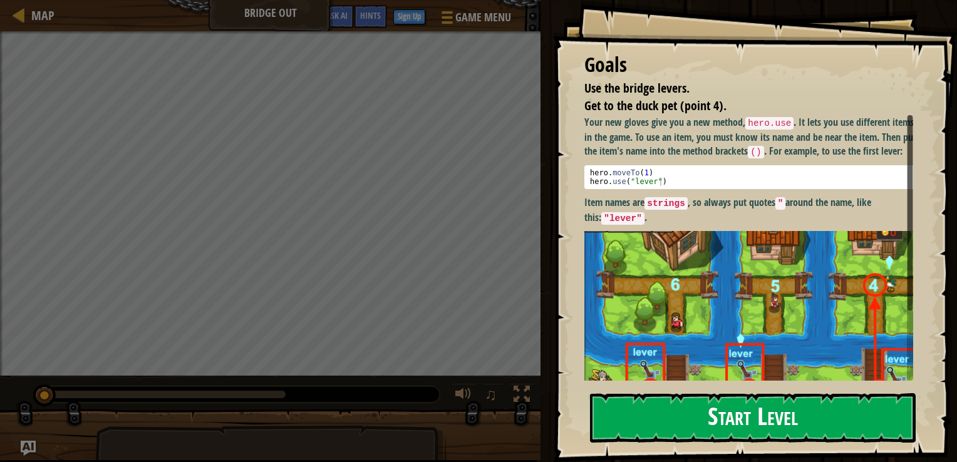
click at [675, 415] on button "Start Level" at bounding box center [753, 417] width 326 height 49
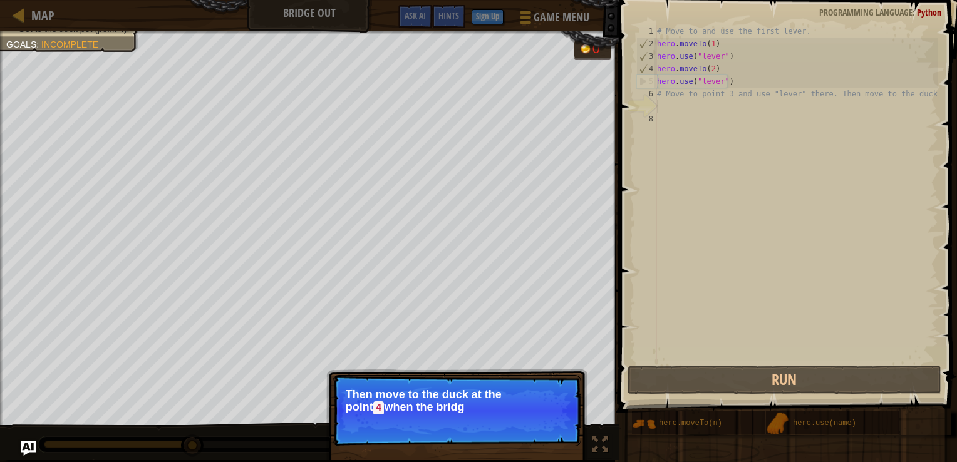
click at [672, 91] on div "# Move to and use the first lever. hero . moveTo ( 1 ) hero . use ( "lever" ) h…" at bounding box center [796, 206] width 284 height 363
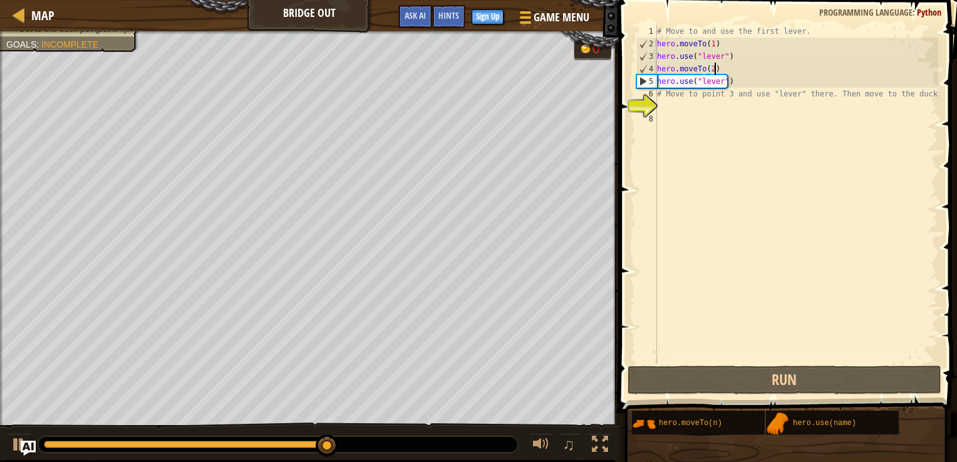
click at [729, 73] on div "# Move to and use the first lever. hero . moveTo ( 1 ) hero . use ( "lever" ) h…" at bounding box center [796, 206] width 284 height 363
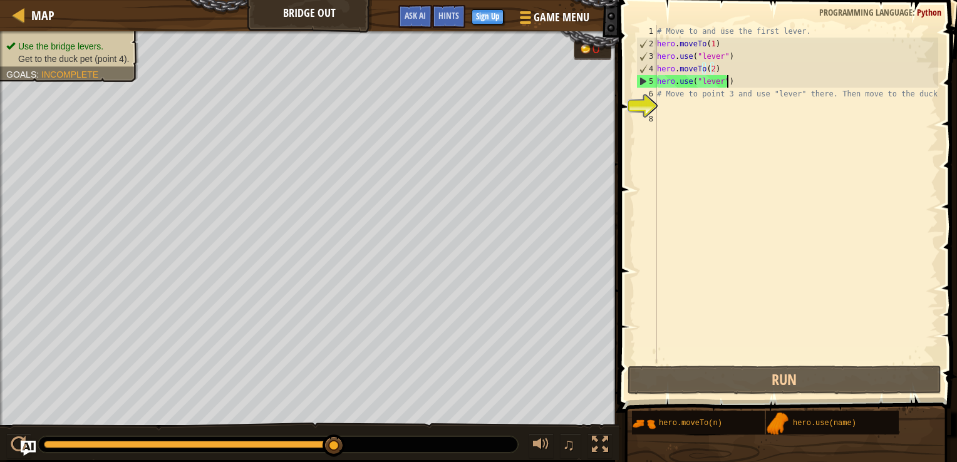
click at [737, 80] on div "# Move to and use the first lever. hero . moveTo ( 1 ) hero . use ( "lever" ) h…" at bounding box center [796, 206] width 284 height 363
type textarea "hero.use("lever")"
click at [680, 119] on div "# Move to and use the first lever. hero . moveTo ( 1 ) hero . use ( "lever" ) h…" at bounding box center [796, 206] width 284 height 363
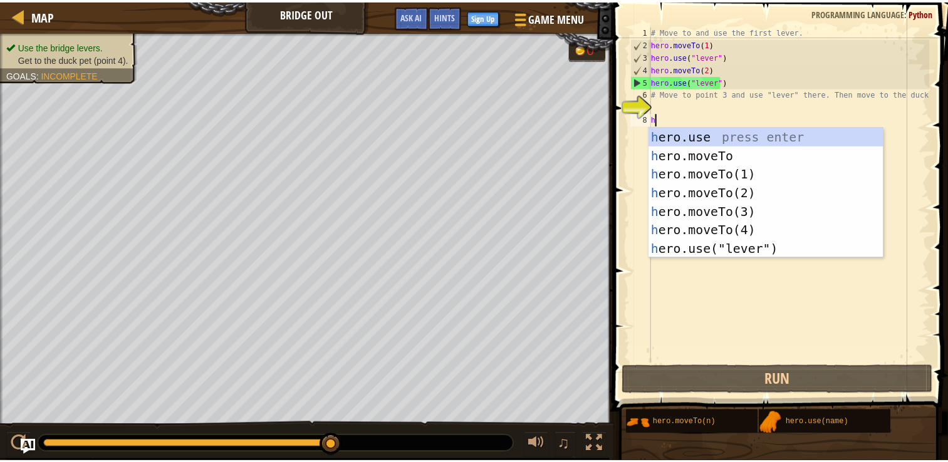
scroll to position [6, 0]
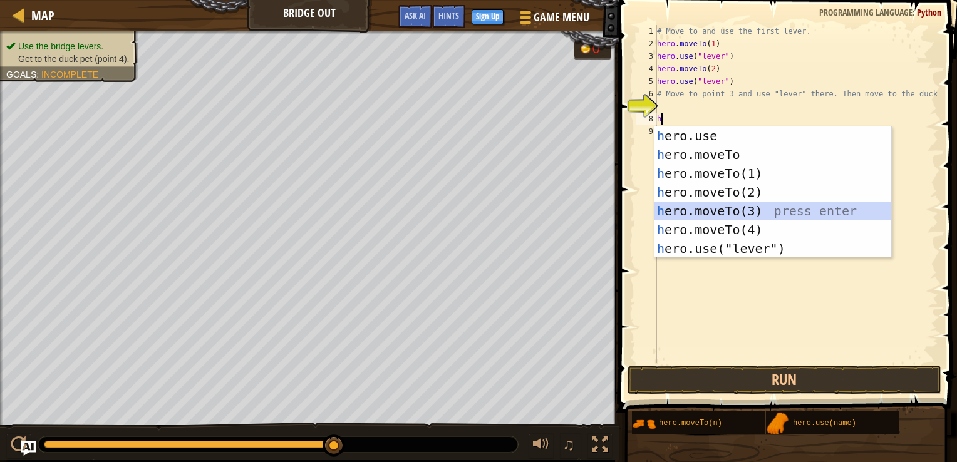
click at [737, 205] on div "h ero.use press enter h ero.moveTo press enter h ero.moveTo(1) press enter h er…" at bounding box center [772, 211] width 237 height 169
type textarea "hero.moveTo(3)"
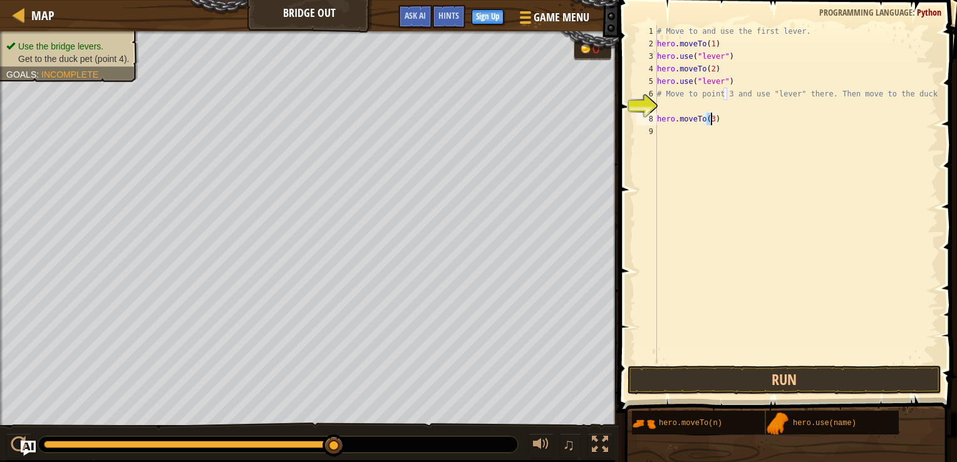
click at [685, 133] on div "# Move to and use the first lever. hero . moveTo ( 1 ) hero . use ( "lever" ) h…" at bounding box center [796, 206] width 284 height 363
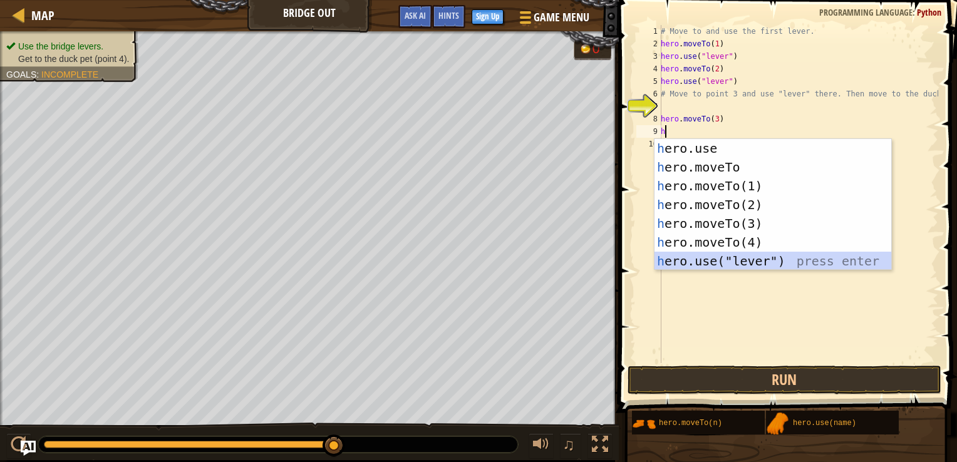
click at [715, 256] on div "h ero.use press enter h ero.moveTo press enter h ero.moveTo(1) press enter h er…" at bounding box center [772, 223] width 237 height 169
type textarea "hero.use("lever")"
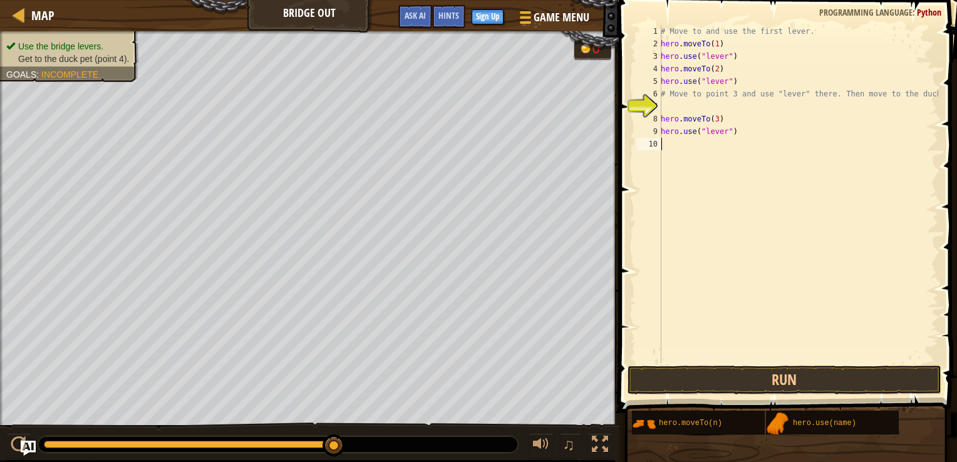
click at [672, 141] on div "# Move to and use the first lever. hero . moveTo ( 1 ) hero . use ( "lever" ) h…" at bounding box center [798, 206] width 280 height 363
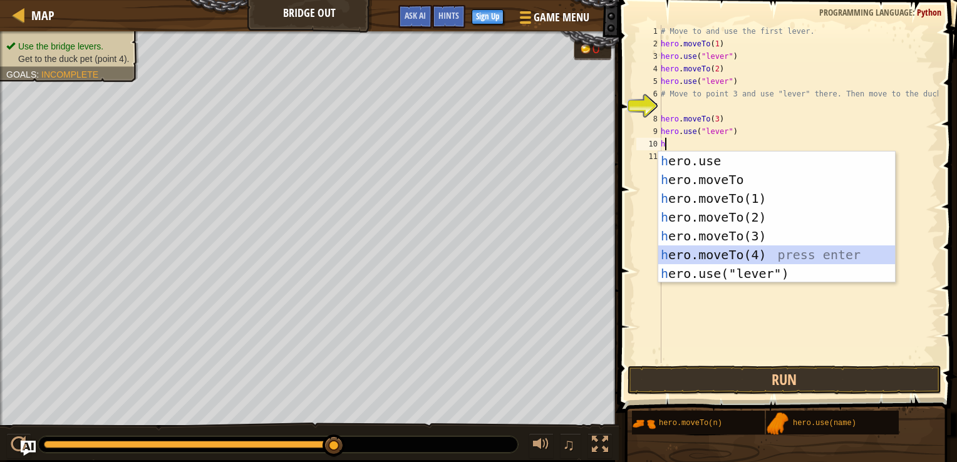
click at [740, 246] on div "h ero.use press enter h ero.moveTo press enter h ero.moveTo(1) press enter h er…" at bounding box center [776, 236] width 237 height 169
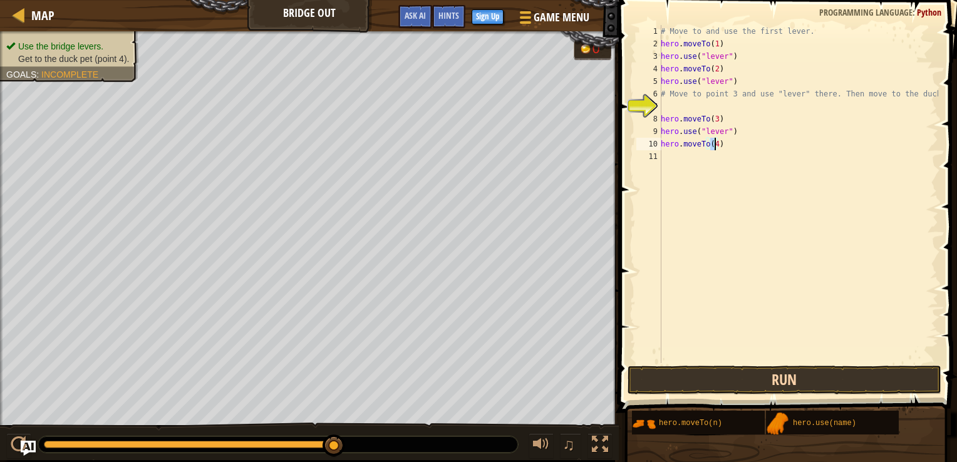
type textarea "hero.moveTo(4)"
drag, startPoint x: 768, startPoint y: 384, endPoint x: 768, endPoint y: 362, distance: 21.9
click at [768, 380] on button "Run" at bounding box center [785, 380] width 314 height 29
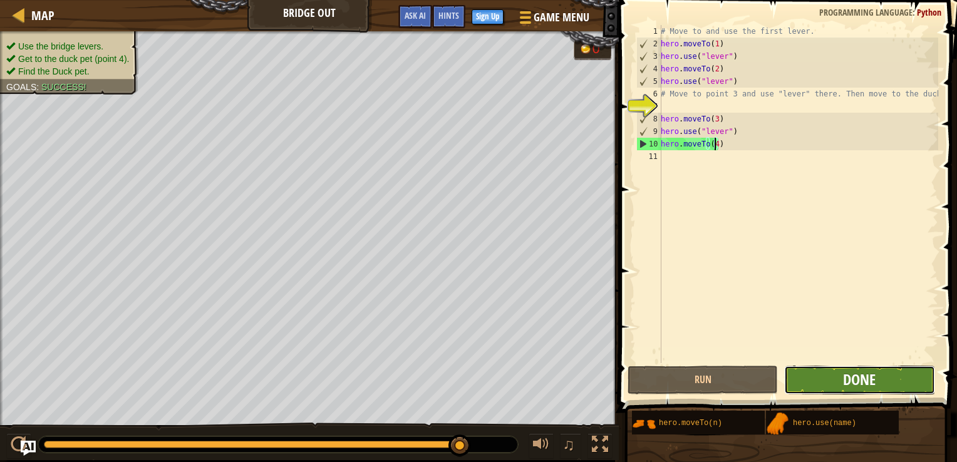
click at [869, 385] on span "Done" at bounding box center [859, 380] width 33 height 20
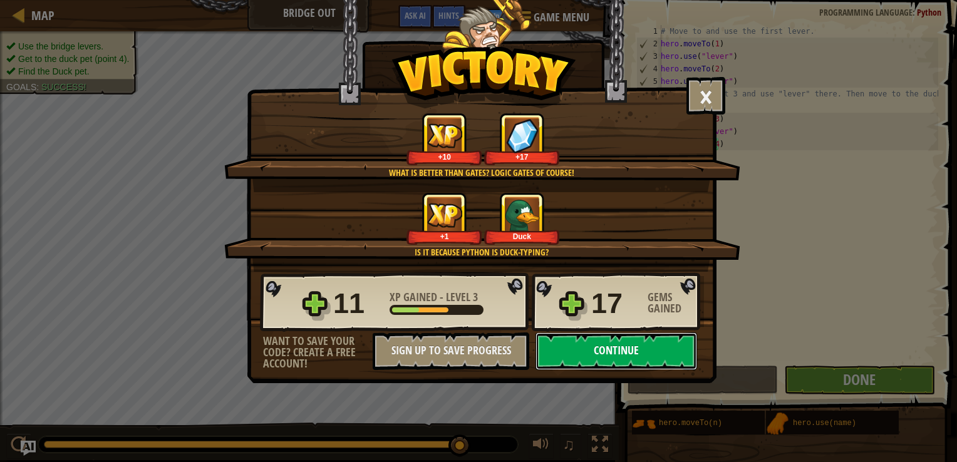
click at [634, 349] on button "Continue" at bounding box center [616, 352] width 162 height 38
